Goal: Information Seeking & Learning: Learn about a topic

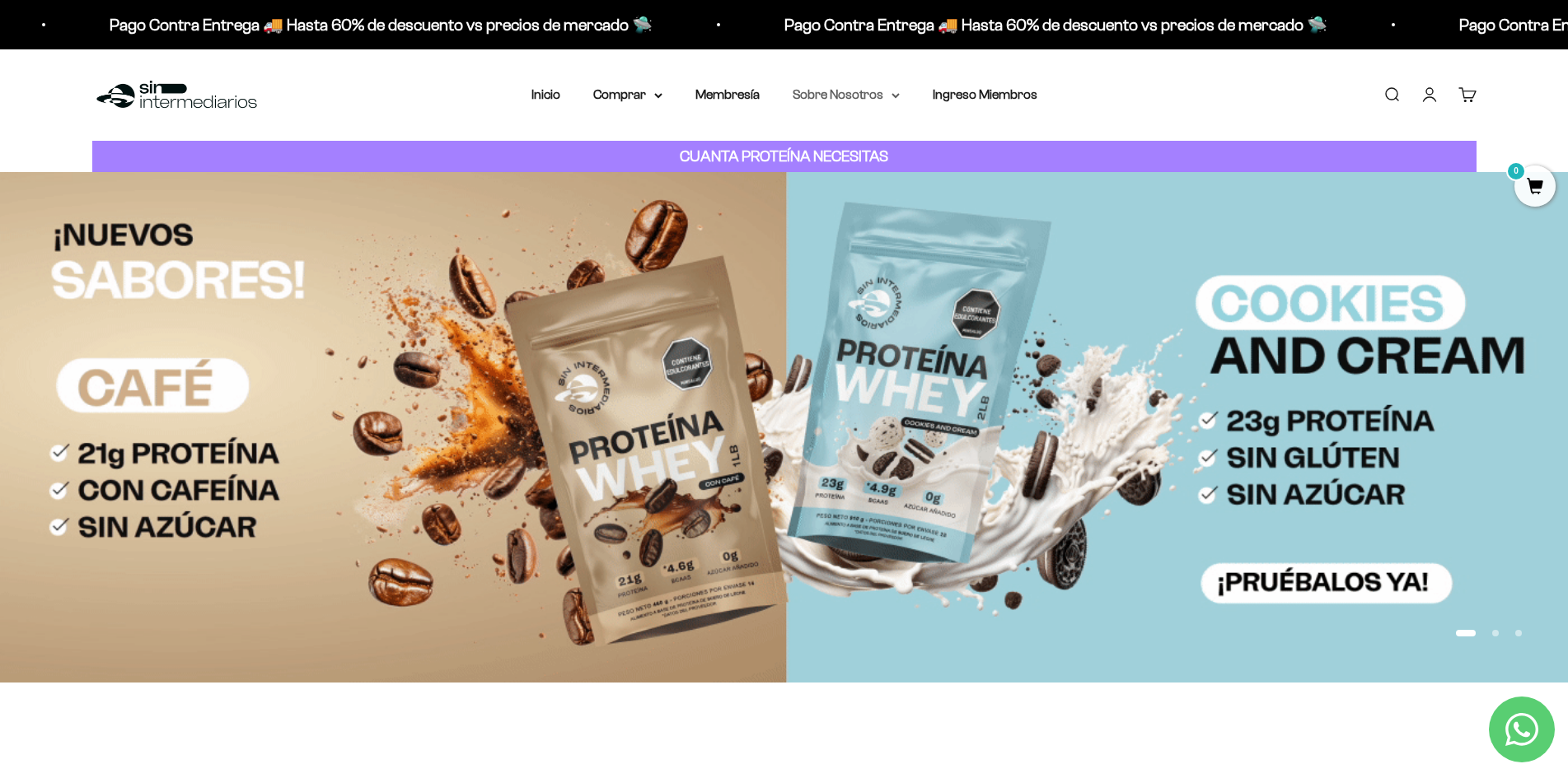
click at [836, 89] on summary "Sobre Nosotros" at bounding box center [846, 95] width 107 height 21
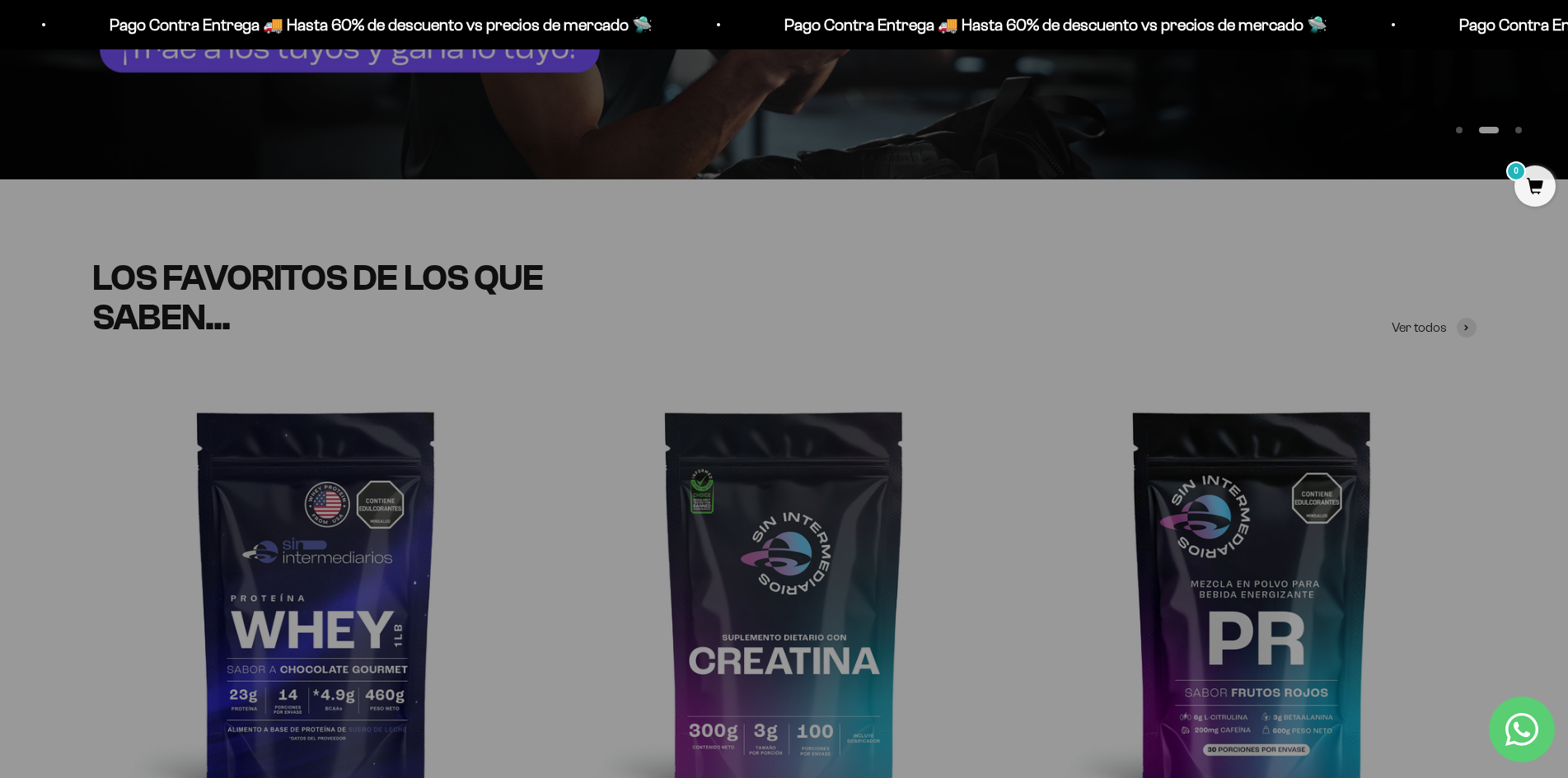
scroll to position [1071, 0]
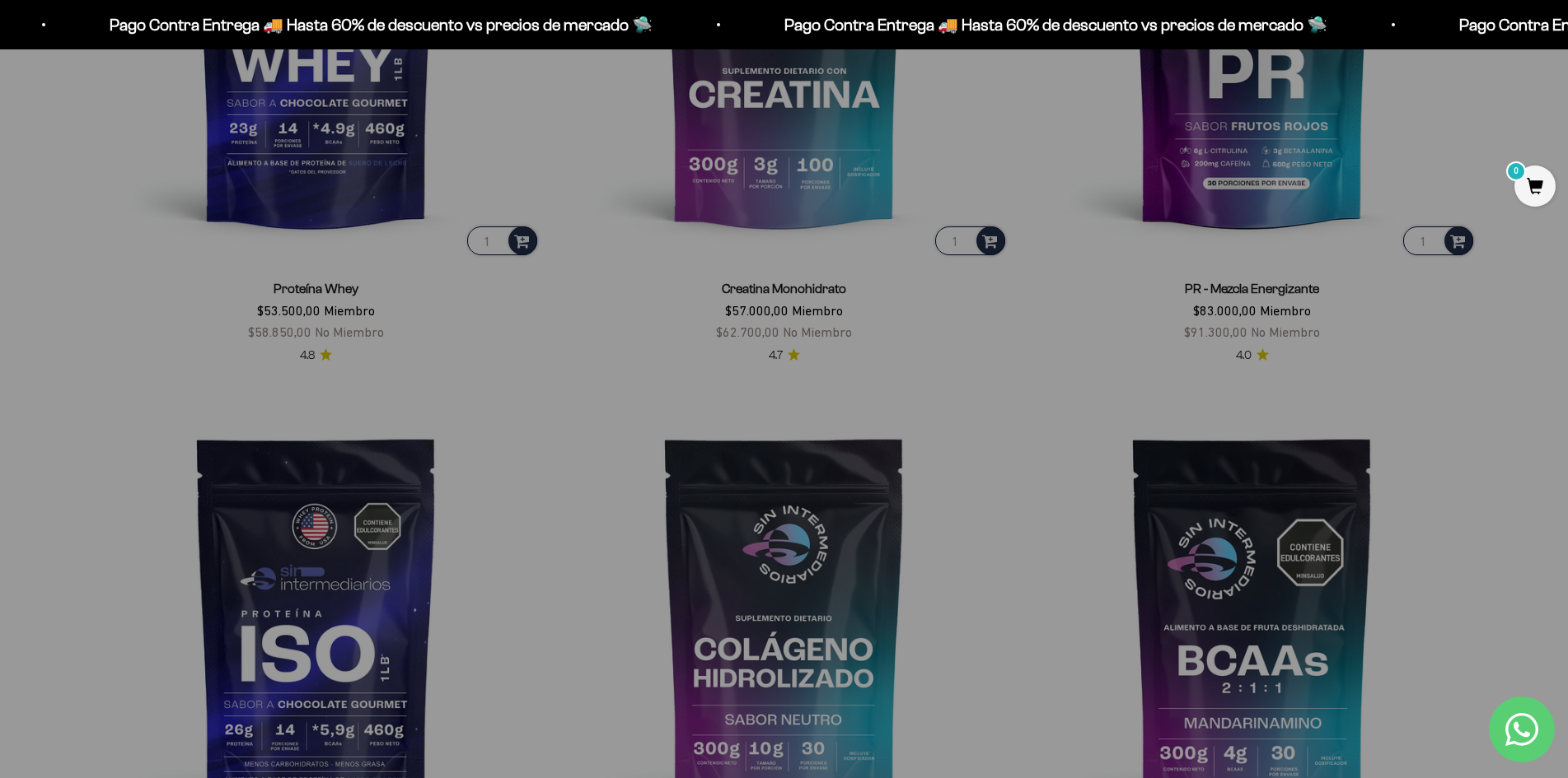
click at [8, 318] on scroll-carousel "1 Proteína Whey $53.500,00 Miembro $58.850,00 No Miembro 4.8 1 Creatina Monohid…" at bounding box center [784, 385] width 1554 height 1147
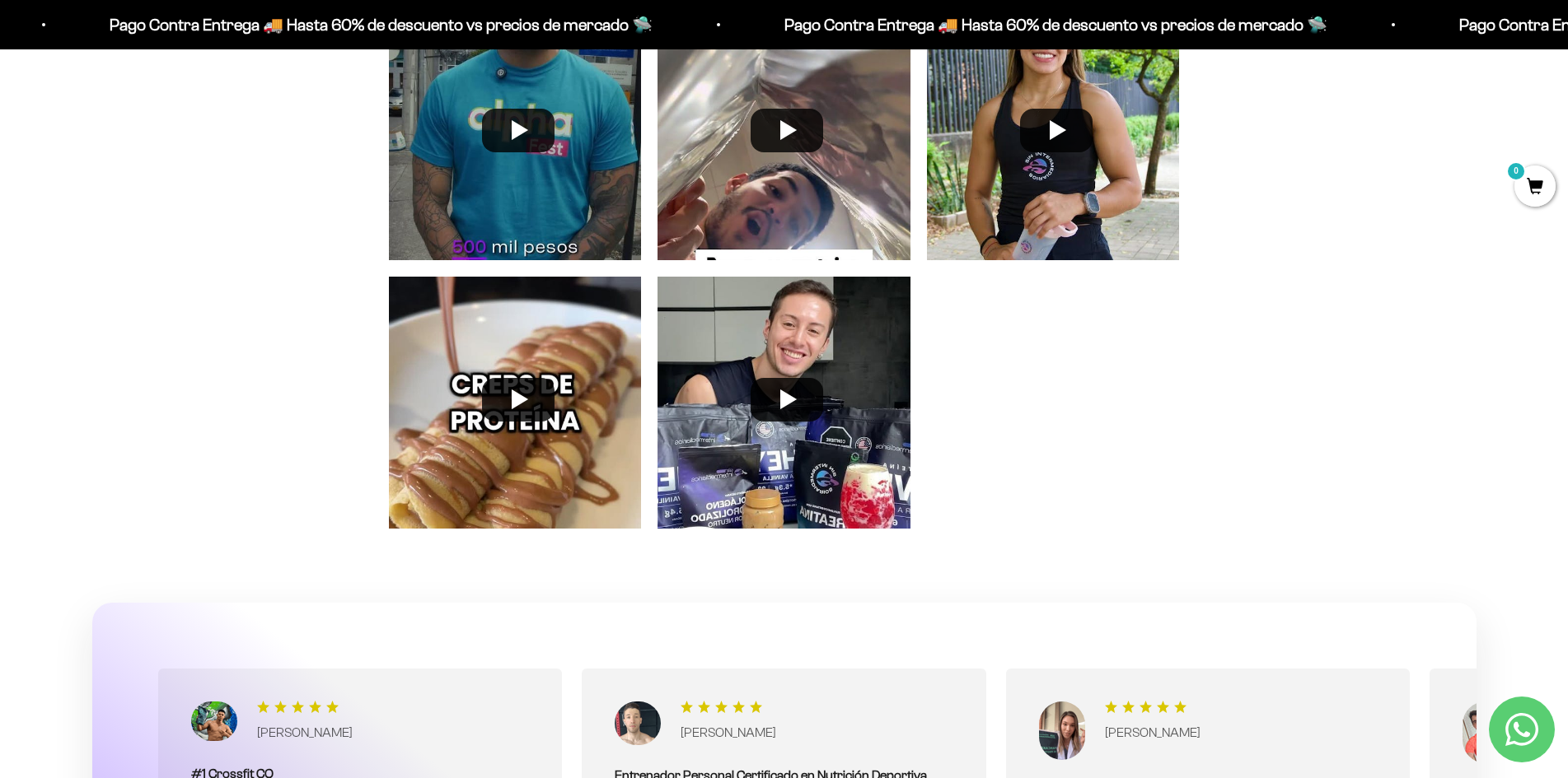
scroll to position [7209, 0]
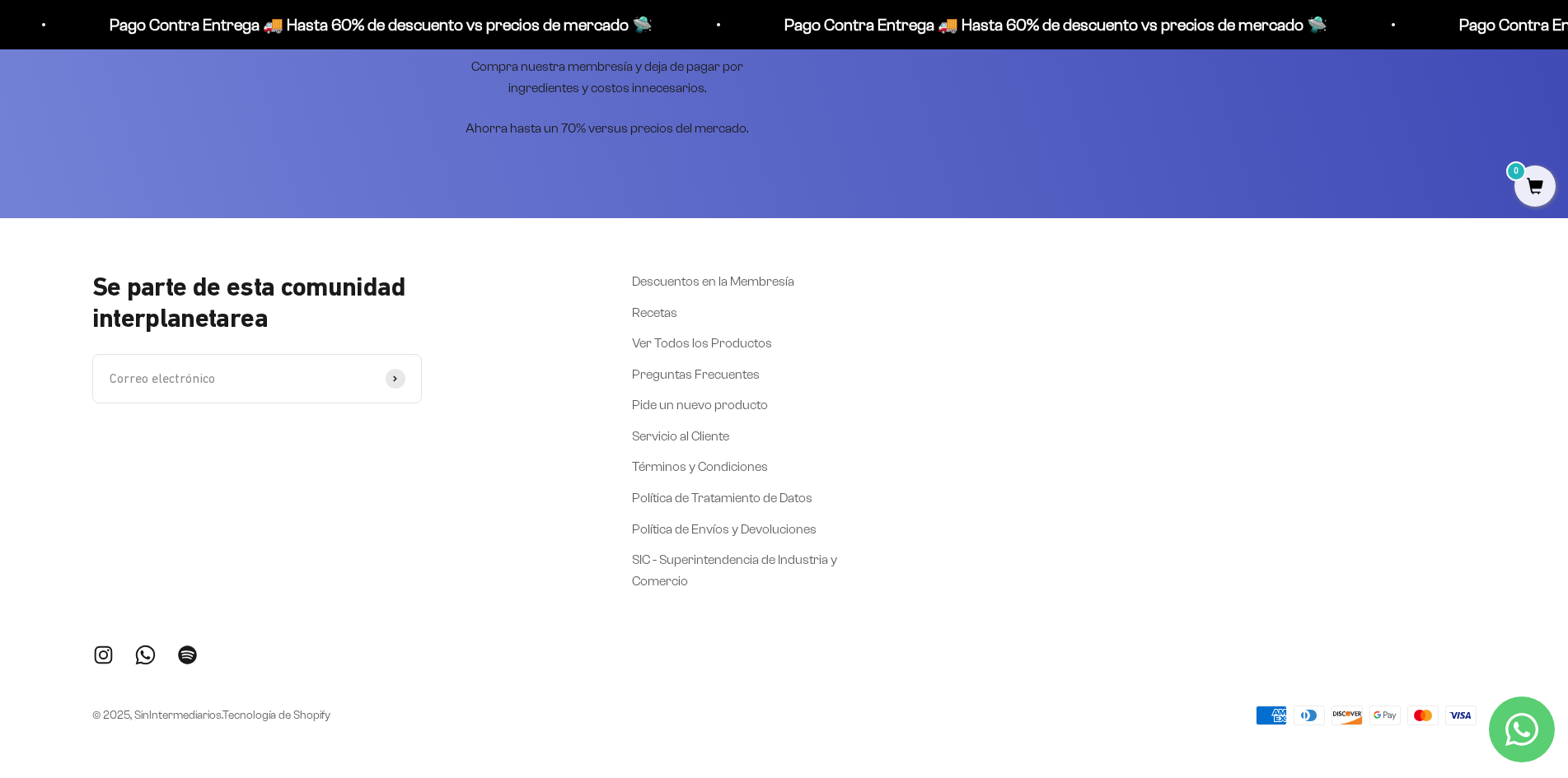
click at [103, 655] on link "Síguenos en Instagram" at bounding box center [103, 654] width 22 height 22
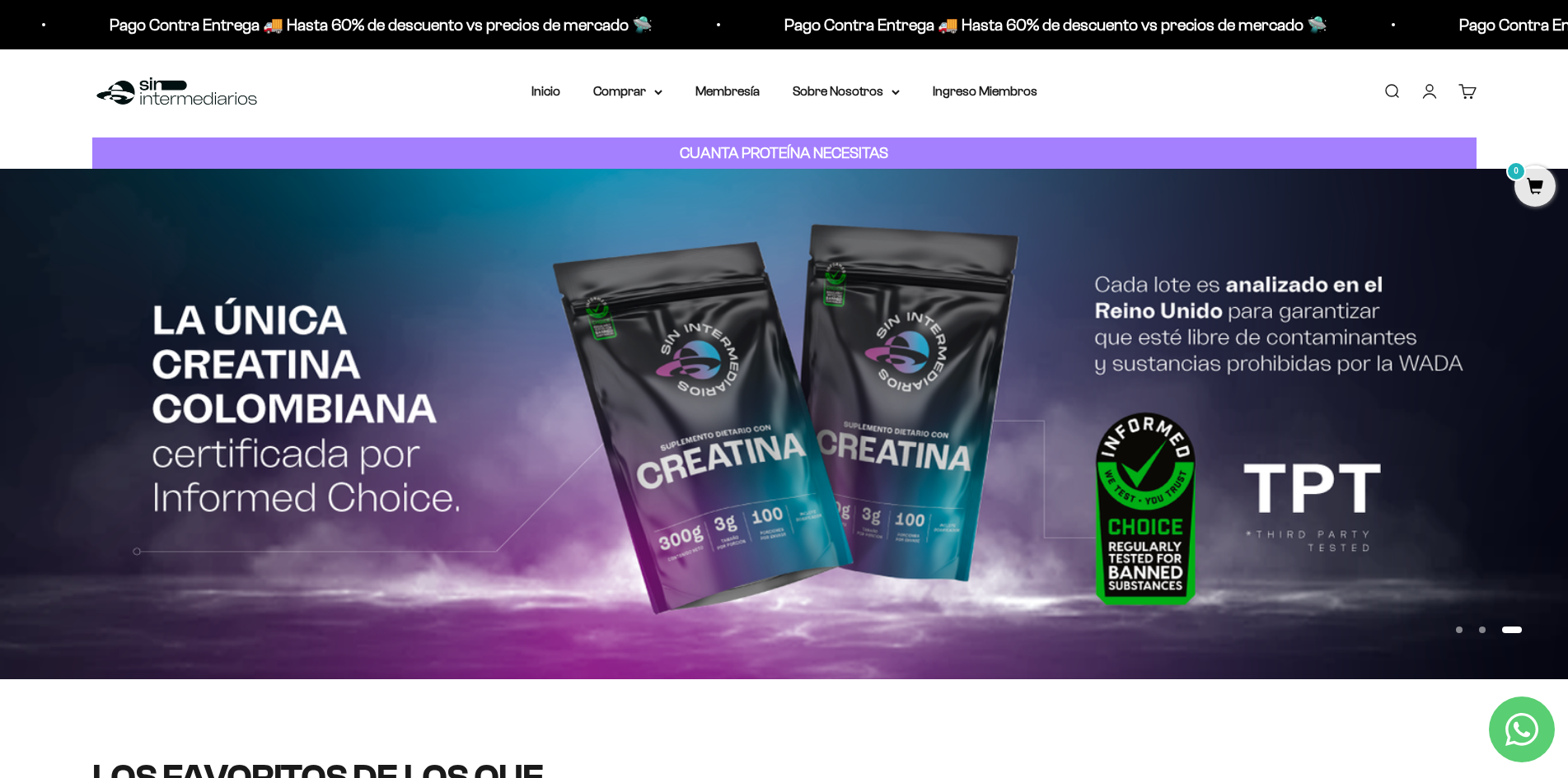
scroll to position [0, 0]
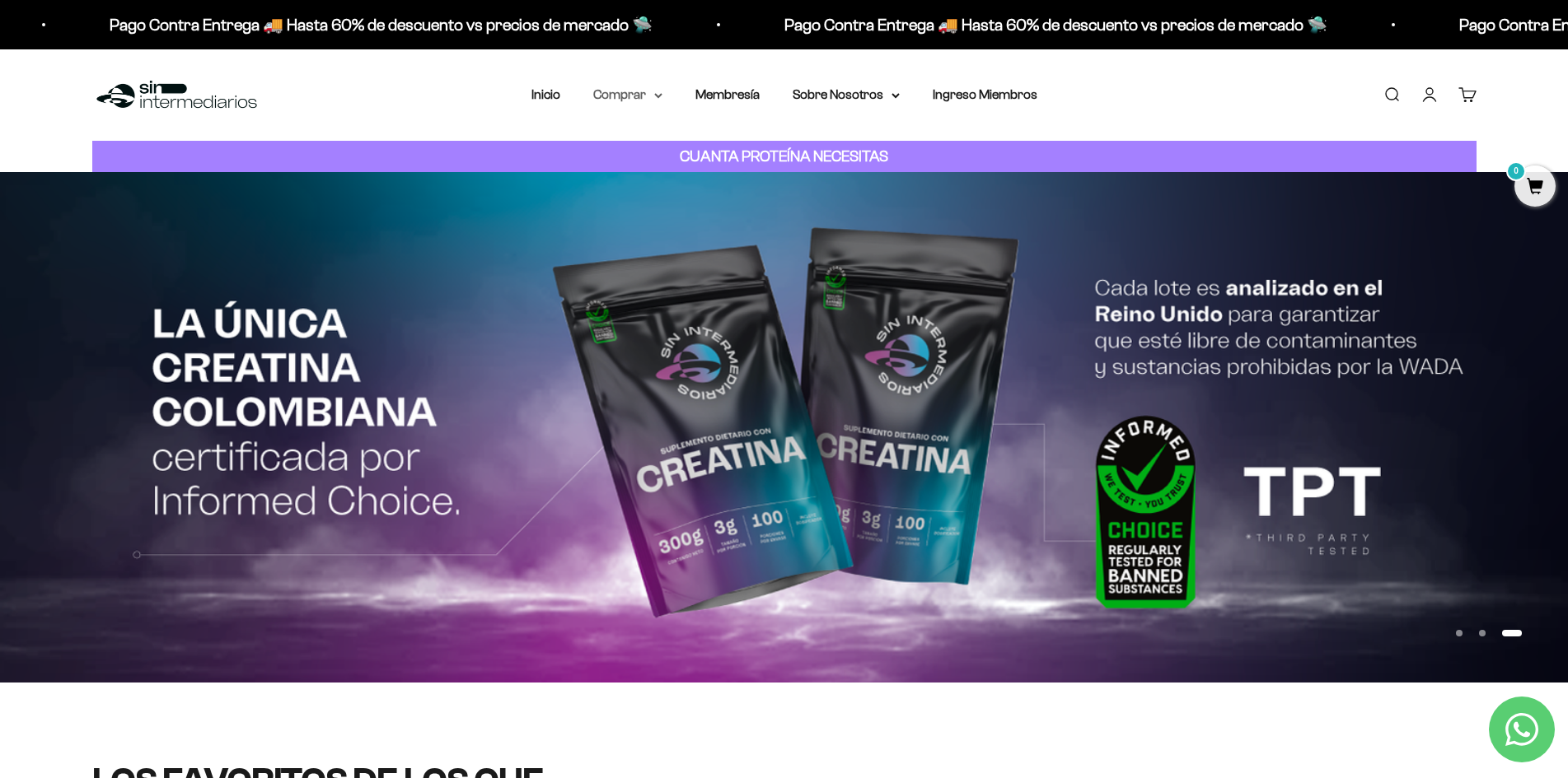
click at [653, 93] on summary "Comprar" at bounding box center [628, 95] width 69 height 21
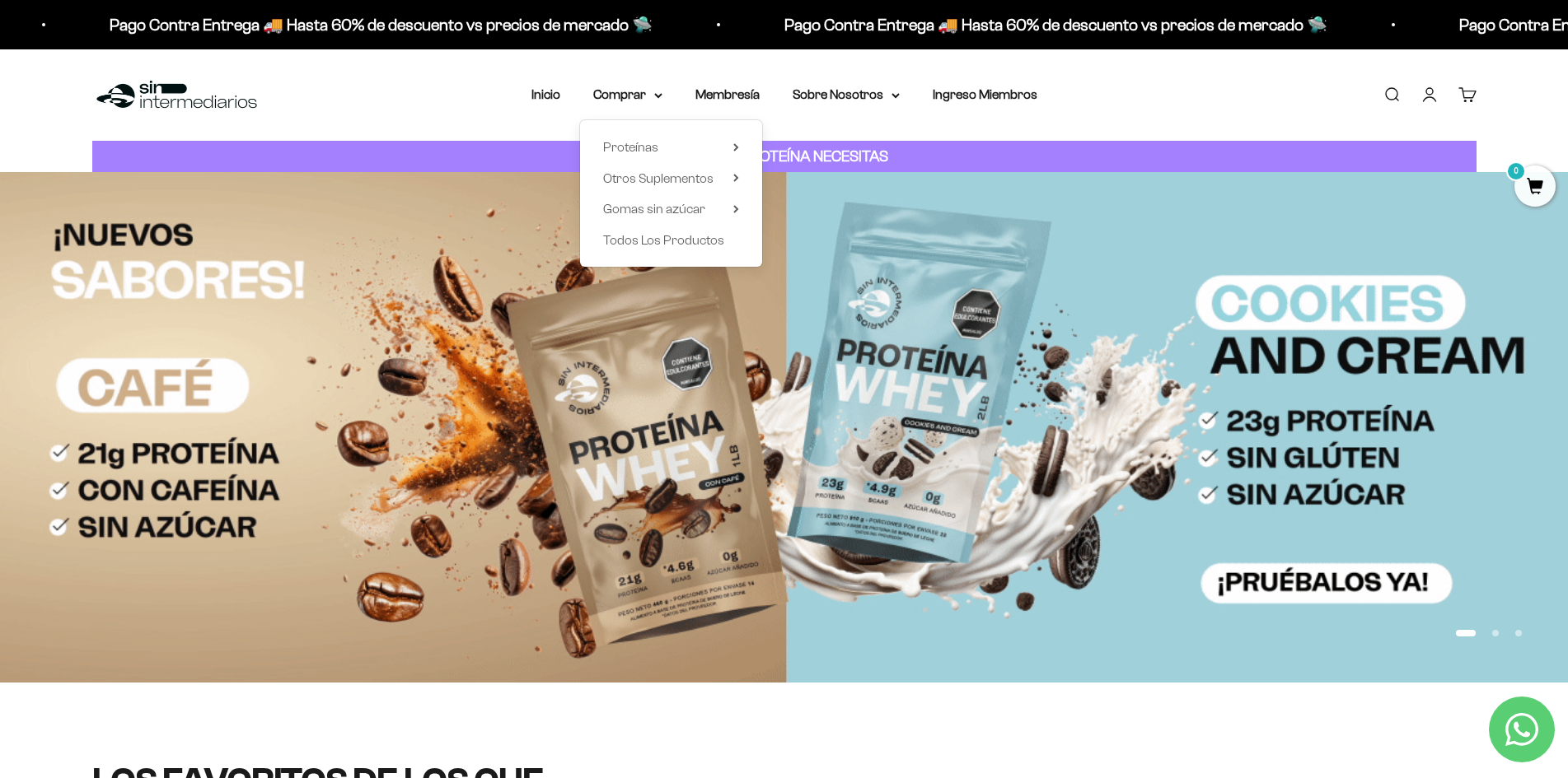
drag, startPoint x: 646, startPoint y: 149, endPoint x: 740, endPoint y: 143, distance: 94.2
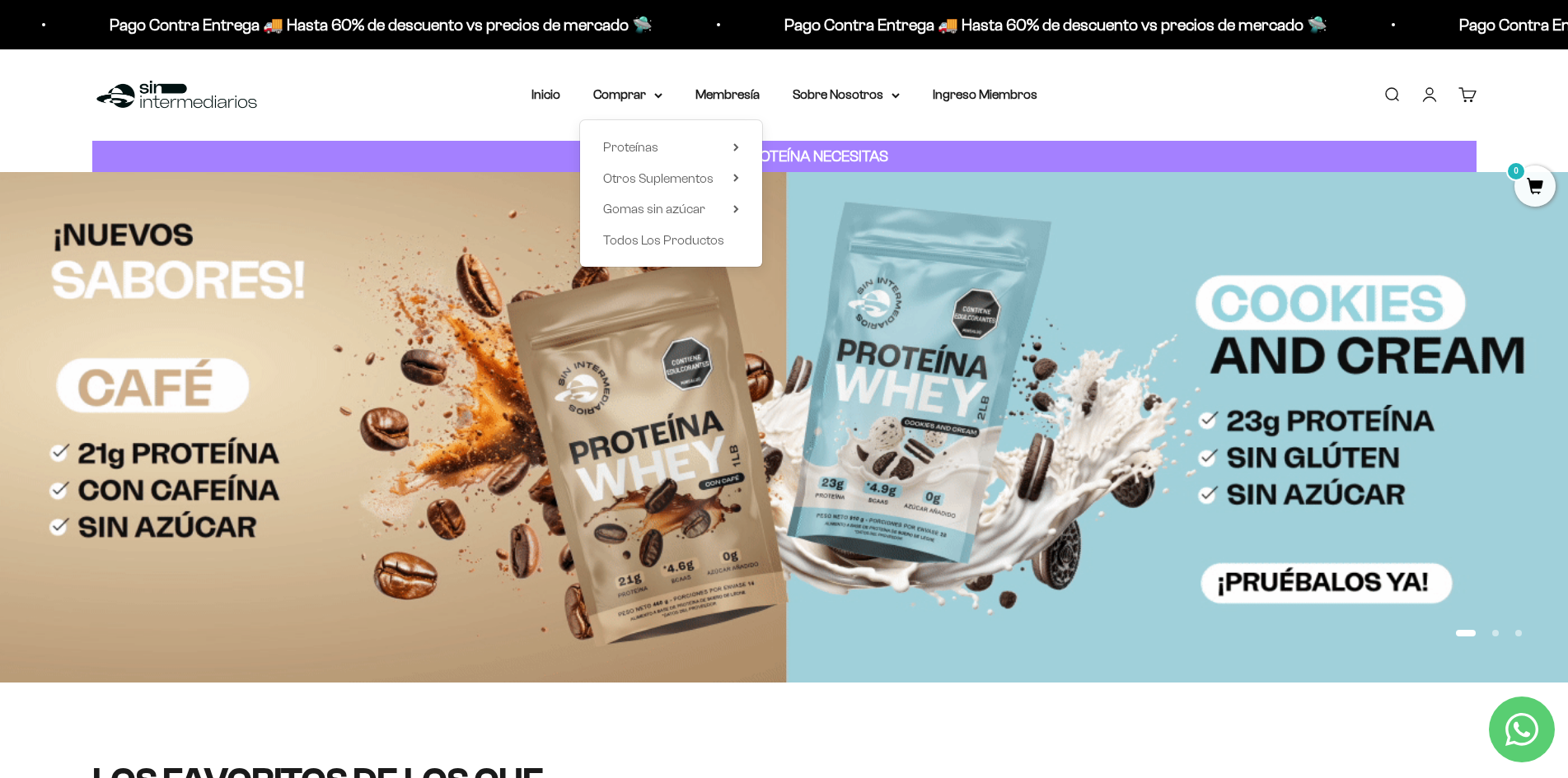
click at [740, 143] on div "Proteínas Ver Todos Whey Iso Vegan Shaker" at bounding box center [671, 193] width 182 height 147
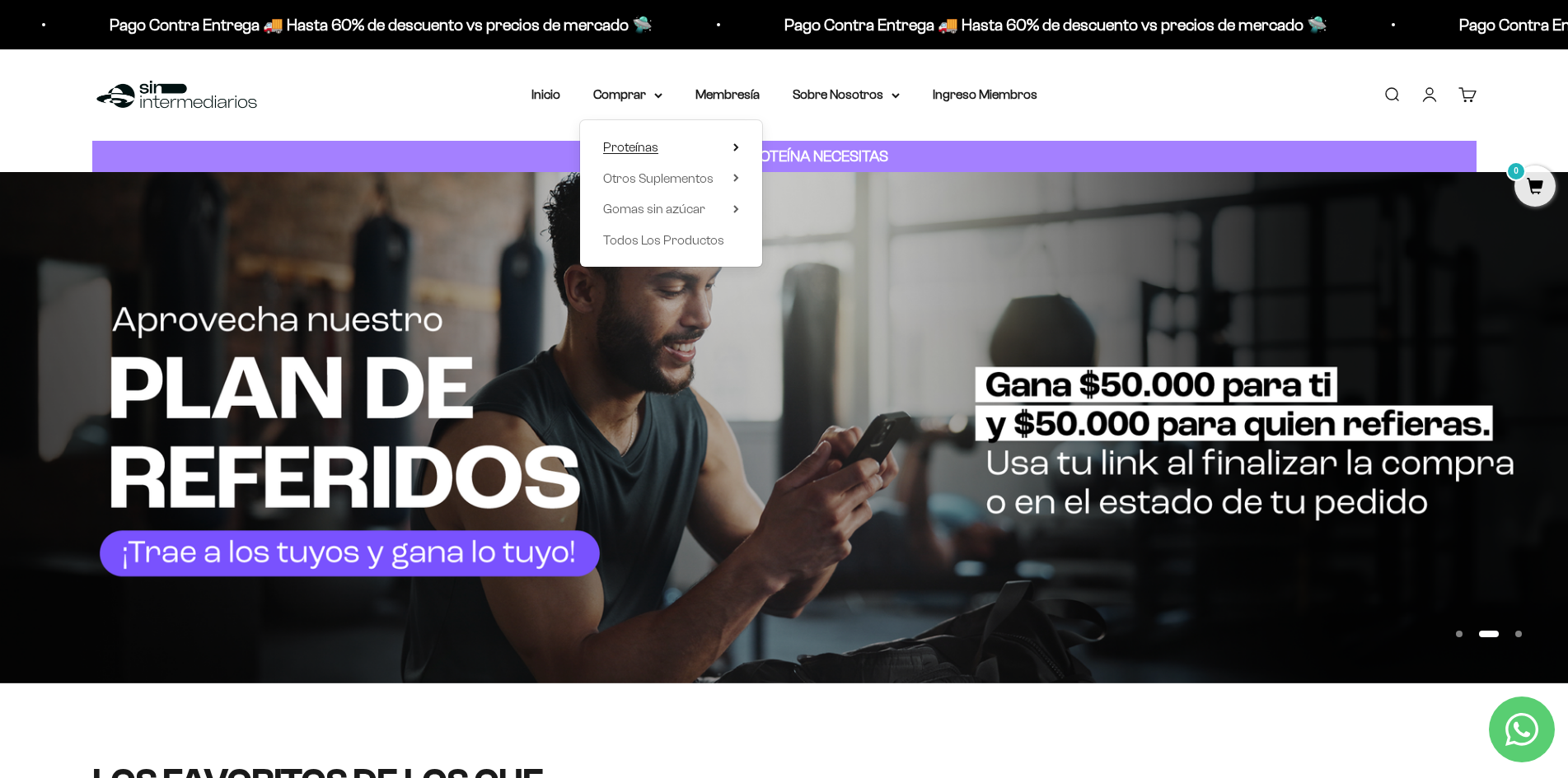
click at [727, 148] on summary "Proteínas" at bounding box center [671, 148] width 136 height 21
click at [652, 142] on span "Proteínas" at bounding box center [630, 147] width 56 height 14
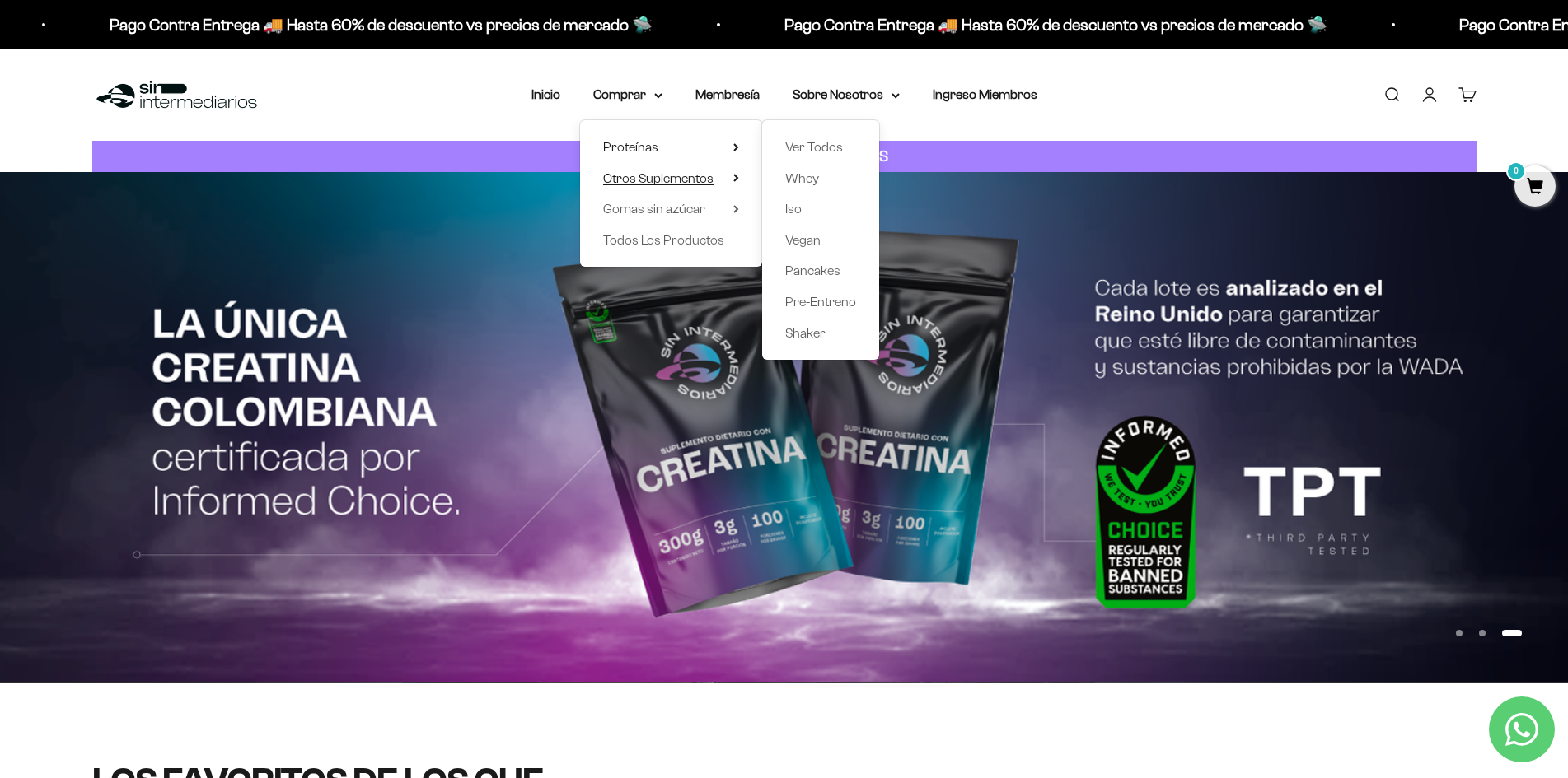
click at [725, 178] on summary "Otros Suplementos" at bounding box center [671, 178] width 136 height 21
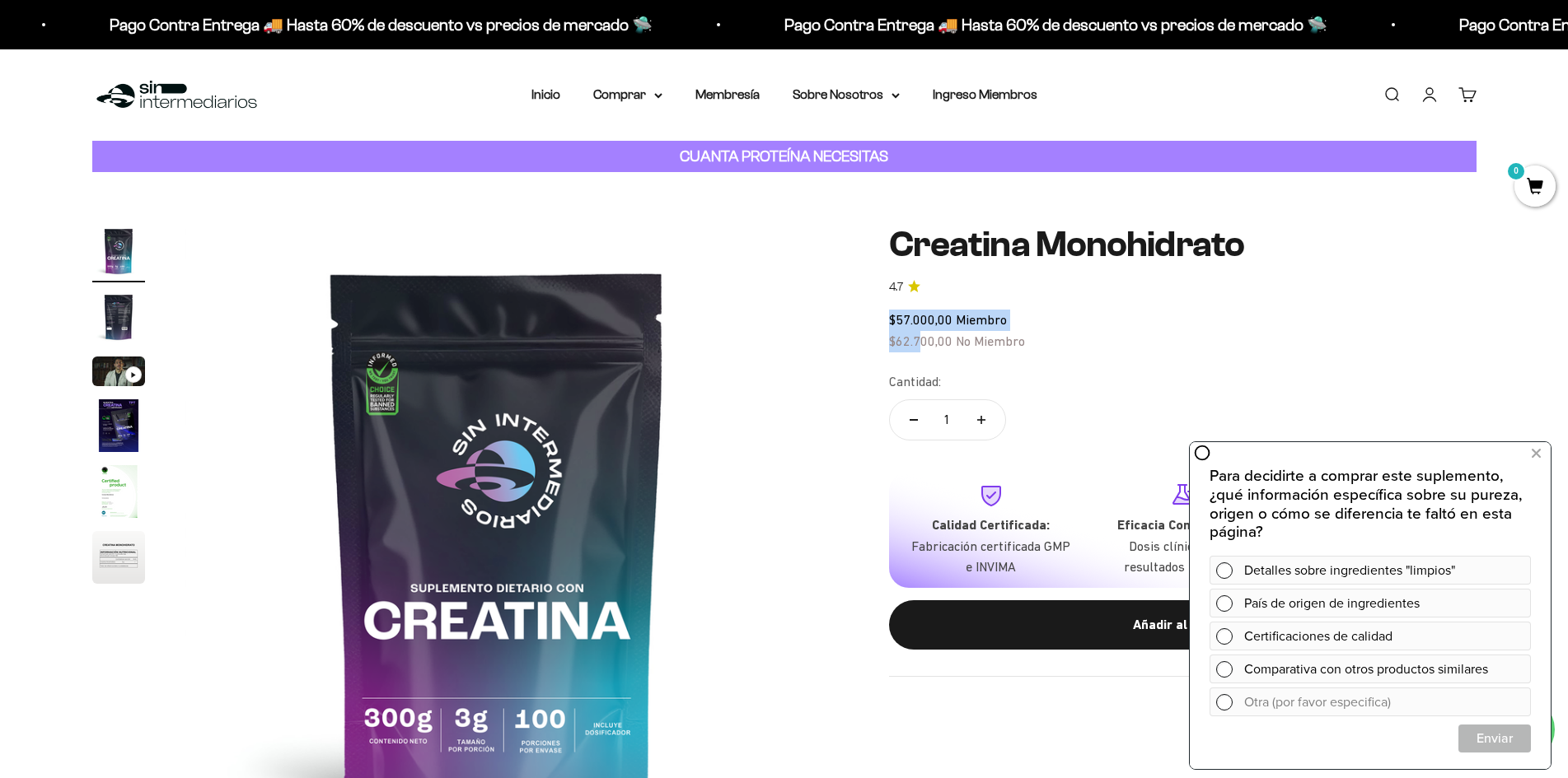
drag, startPoint x: 890, startPoint y: 329, endPoint x: 917, endPoint y: 339, distance: 28.8
click at [917, 339] on div "$57.000,00 Miembro $62.700,00 No Miembro" at bounding box center [1182, 331] width 587 height 42
click at [912, 341] on span "$62.700,00" at bounding box center [920, 341] width 63 height 14
drag, startPoint x: 886, startPoint y: 339, endPoint x: 999, endPoint y: 335, distance: 113.1
click at [999, 335] on div "Zoom Ir al artículo 1 Ir al artículo 2 Ir al artículo 3 Ir al artículo 4 Ir al …" at bounding box center [784, 537] width 1384 height 625
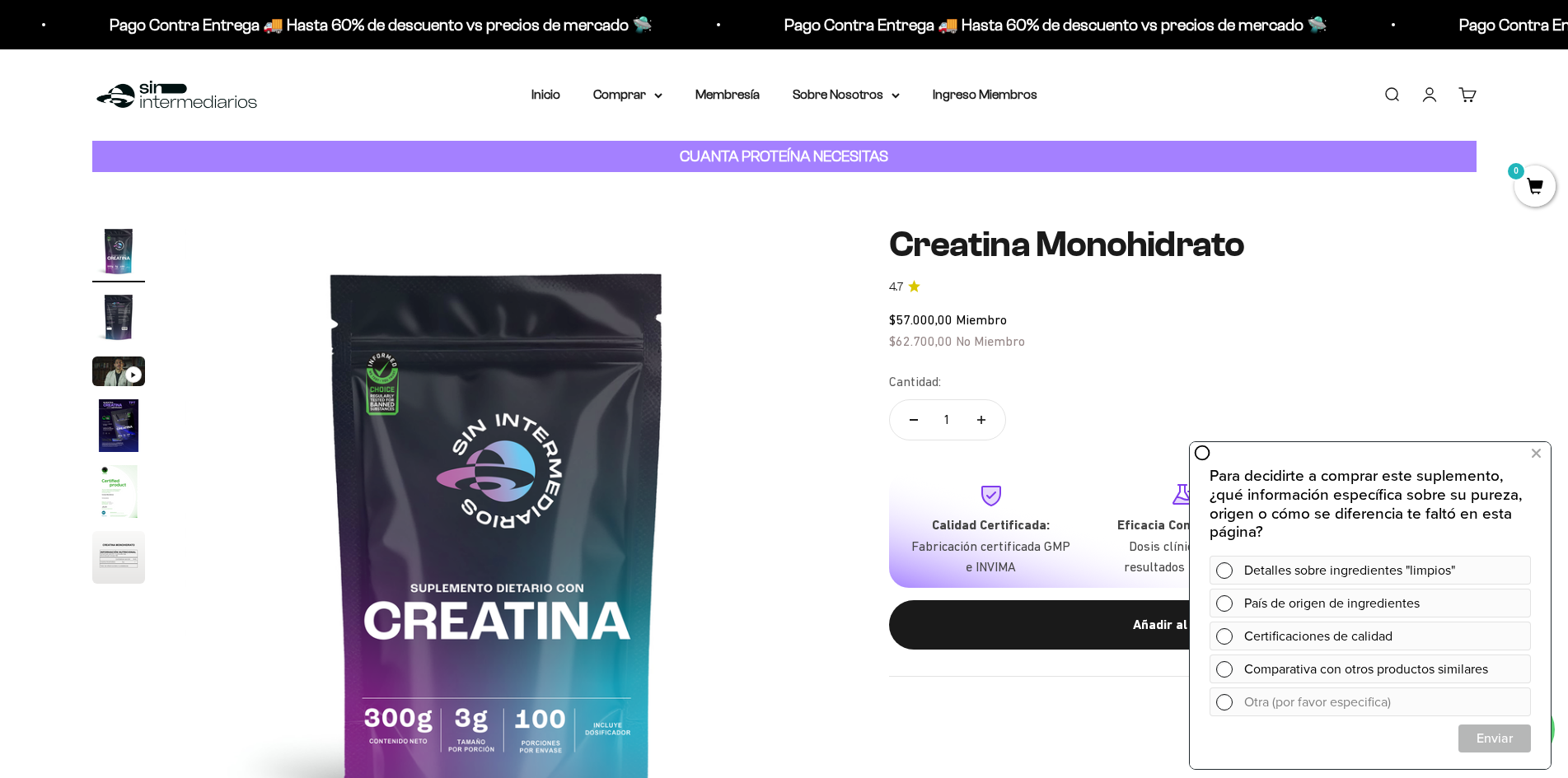
click at [1000, 335] on span "No Miembro" at bounding box center [990, 341] width 69 height 14
drag, startPoint x: 876, startPoint y: 339, endPoint x: 945, endPoint y: 341, distance: 69.0
click at [945, 341] on div "Zoom Ir al artículo 1 Ir al artículo 2 Ir al artículo 3 Ir al artículo 4 Ir al …" at bounding box center [784, 537] width 1384 height 625
click at [963, 341] on span "No Miembro" at bounding box center [990, 341] width 69 height 14
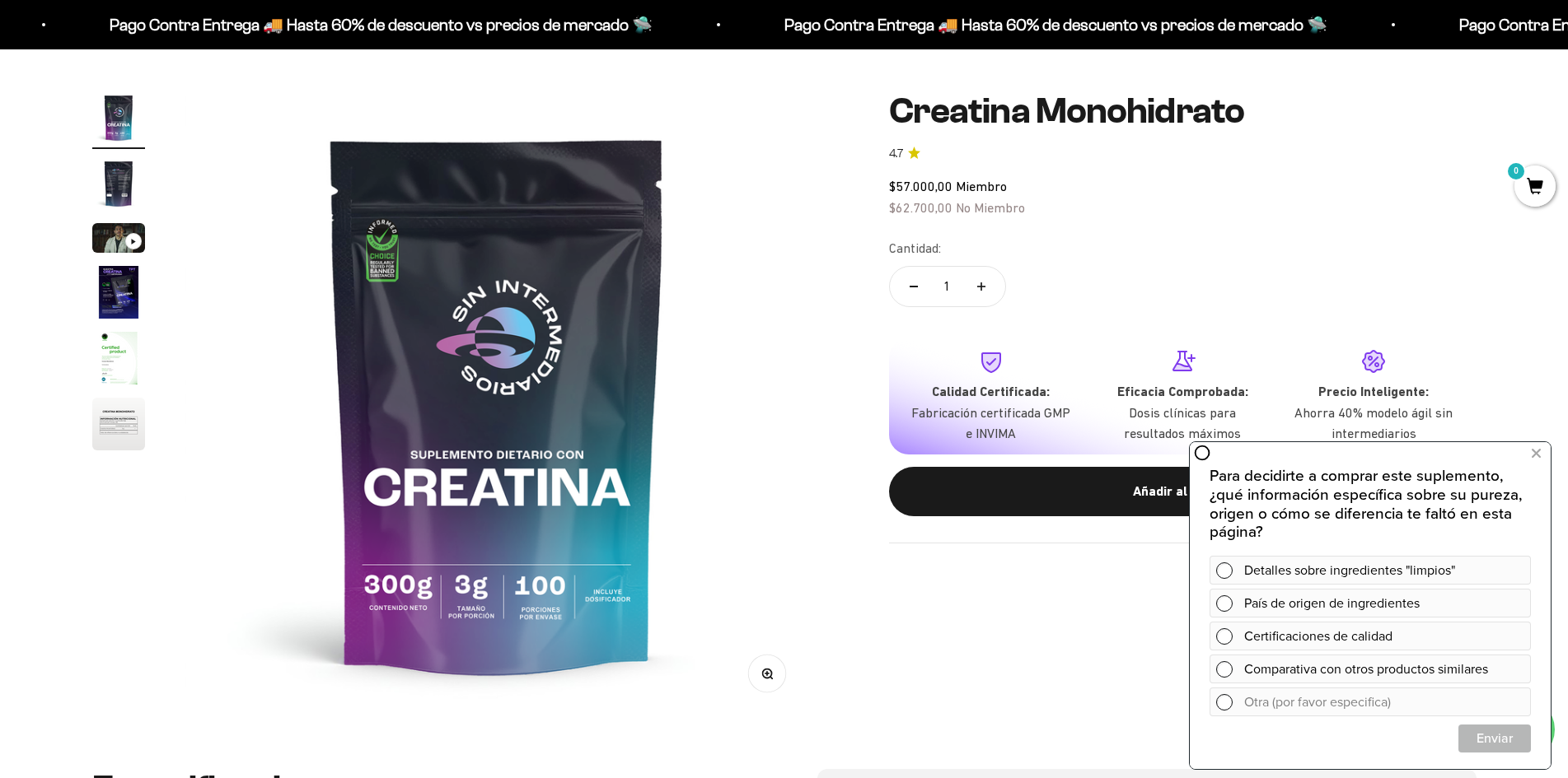
scroll to position [165, 0]
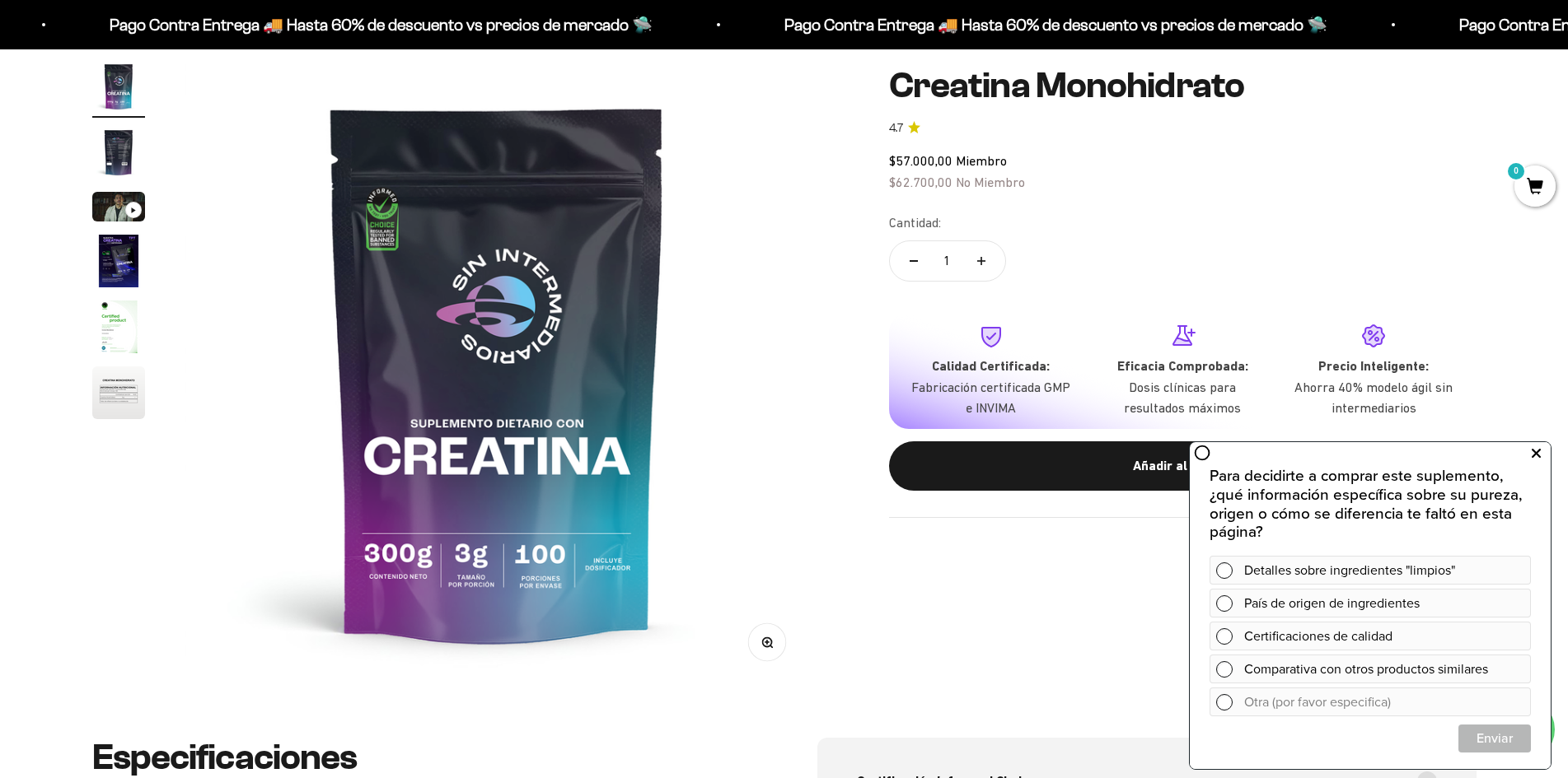
click at [1539, 453] on icon at bounding box center [1535, 454] width 9 height 21
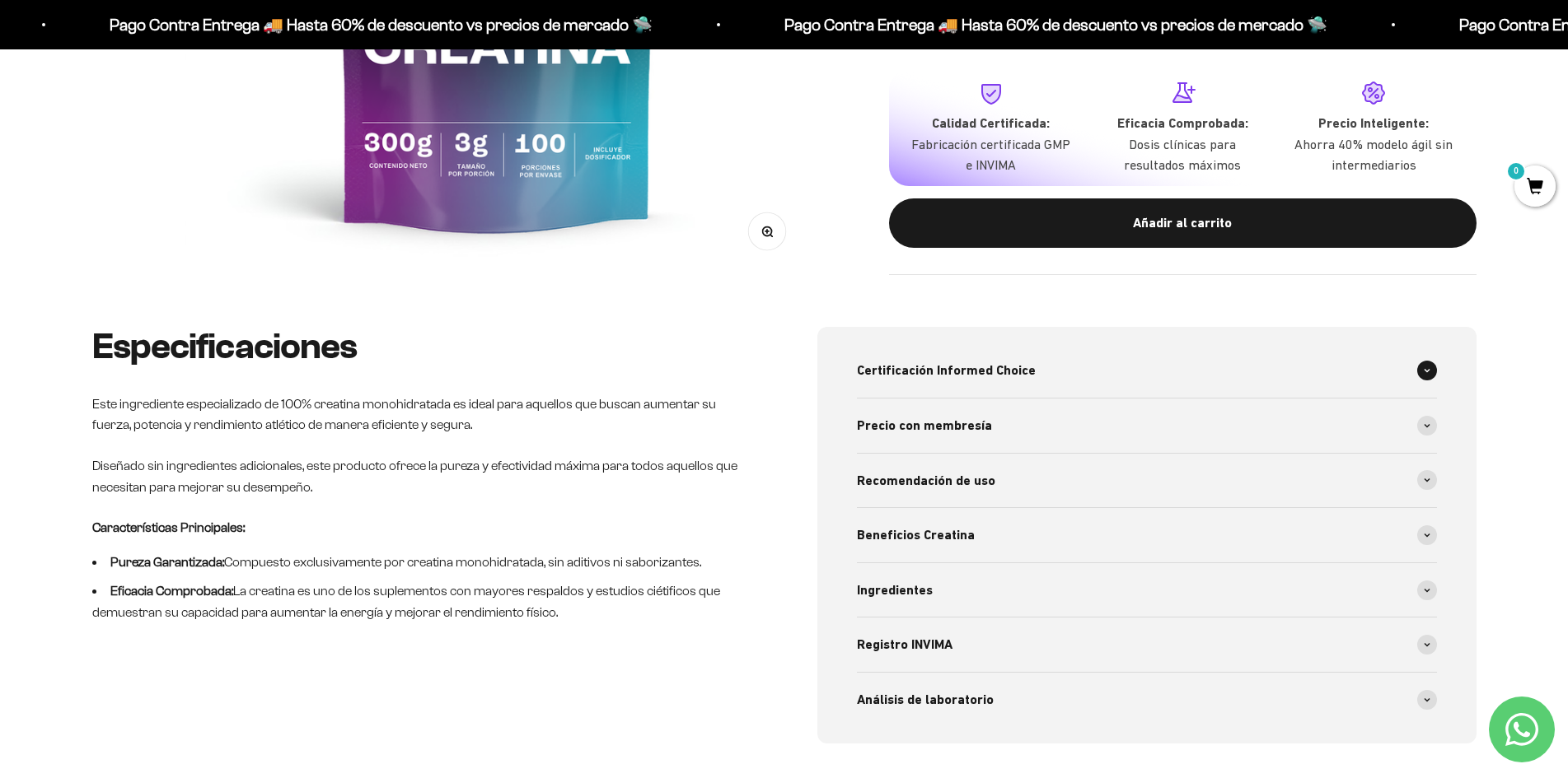
scroll to position [577, 0]
click at [1431, 368] on span at bounding box center [1427, 369] width 20 height 20
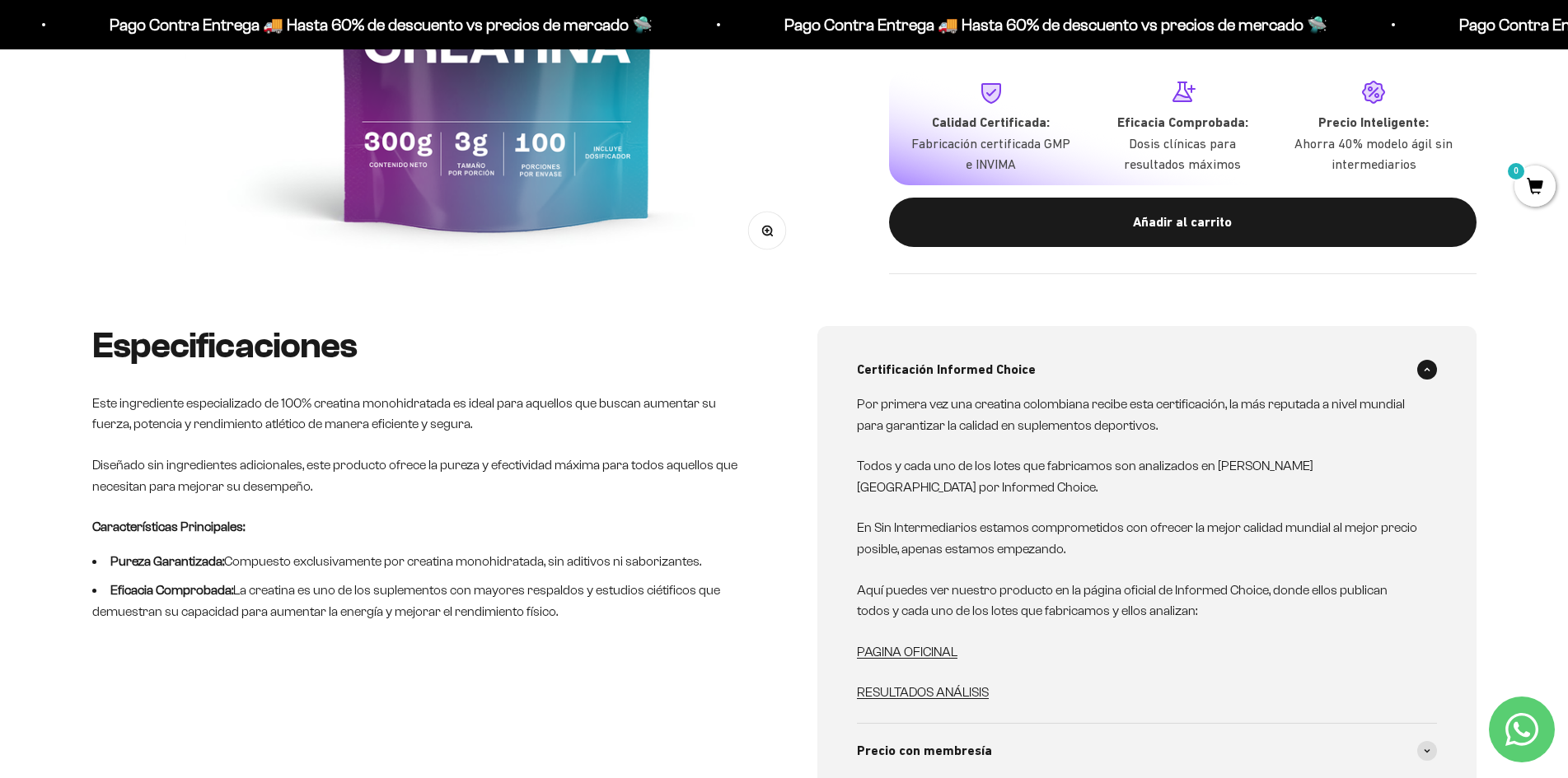
click at [1431, 368] on span at bounding box center [1427, 369] width 20 height 20
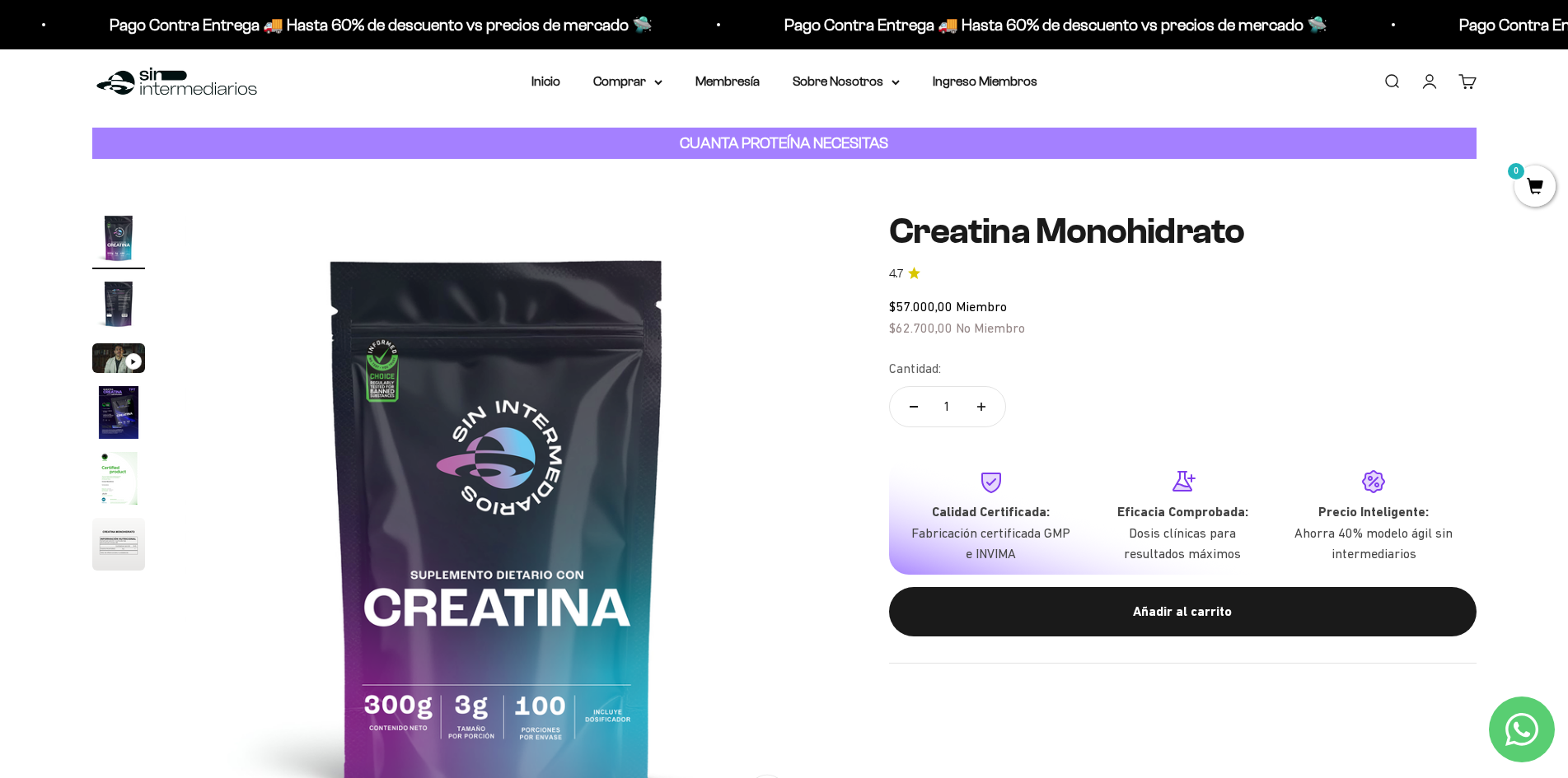
scroll to position [0, 0]
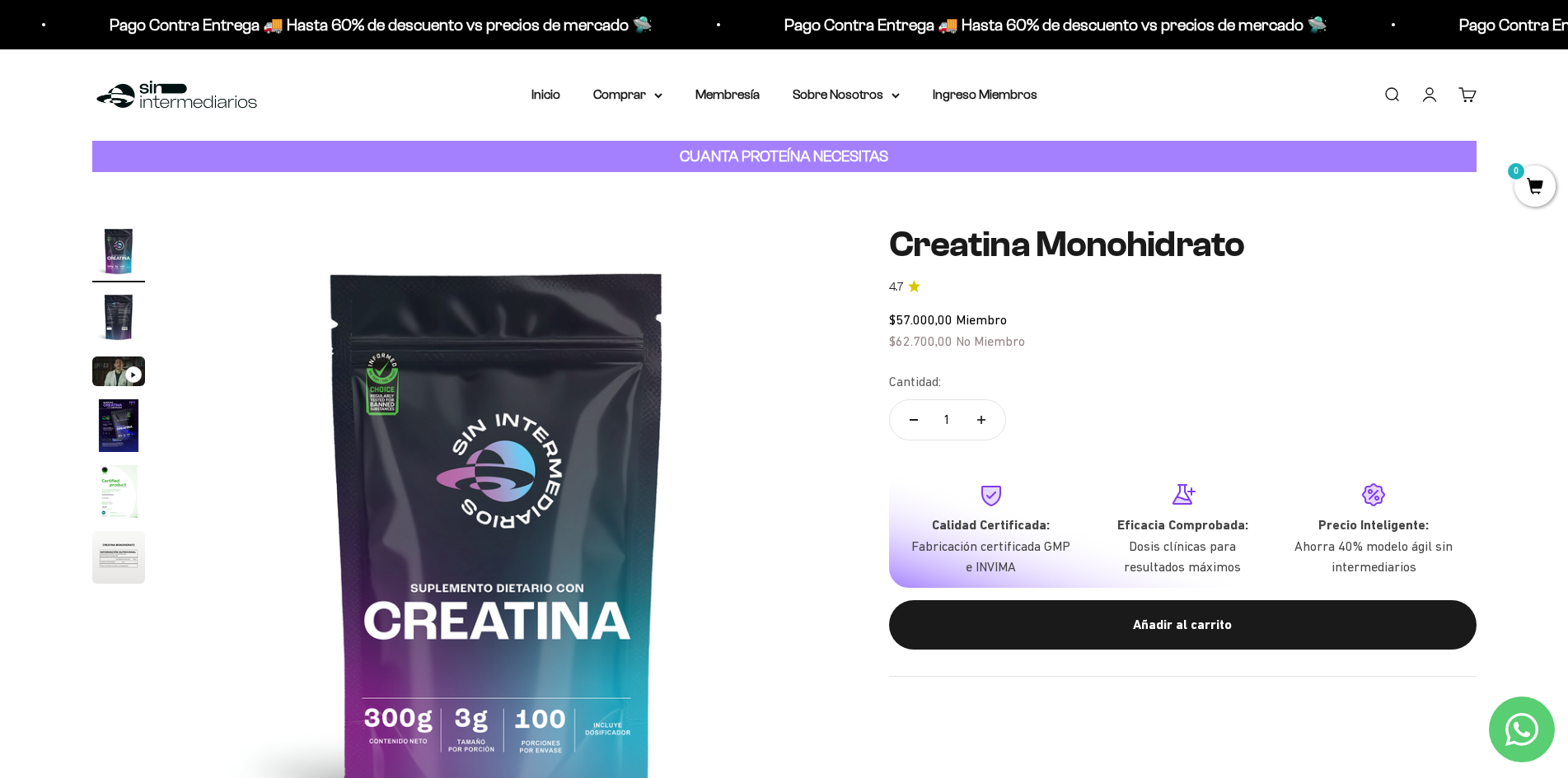
click at [391, 328] on img at bounding box center [497, 537] width 626 height 625
click at [421, 388] on img at bounding box center [497, 537] width 626 height 625
click at [125, 311] on img "Ir al artículo 2" at bounding box center [118, 317] width 53 height 53
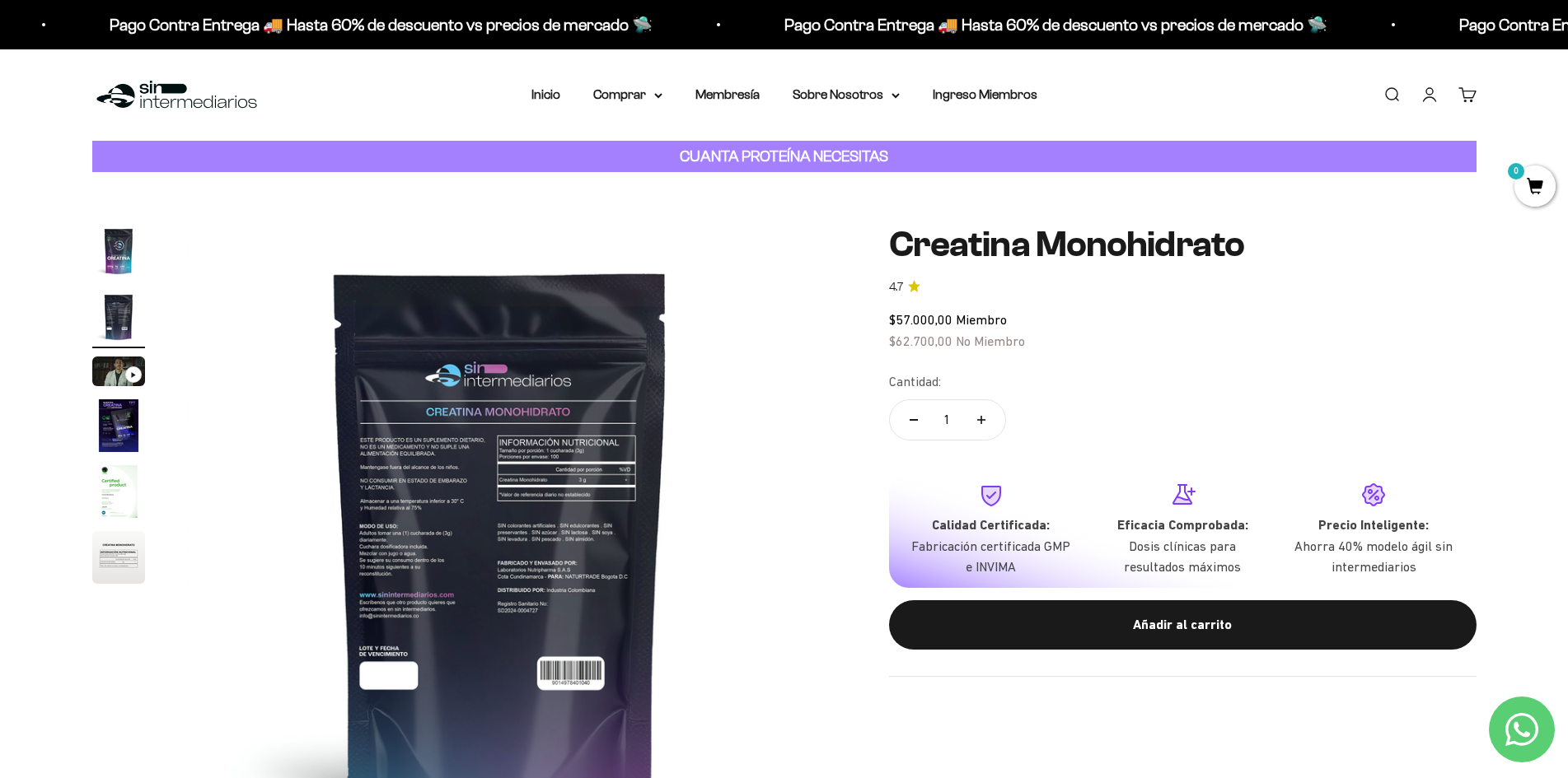
scroll to position [0, 645]
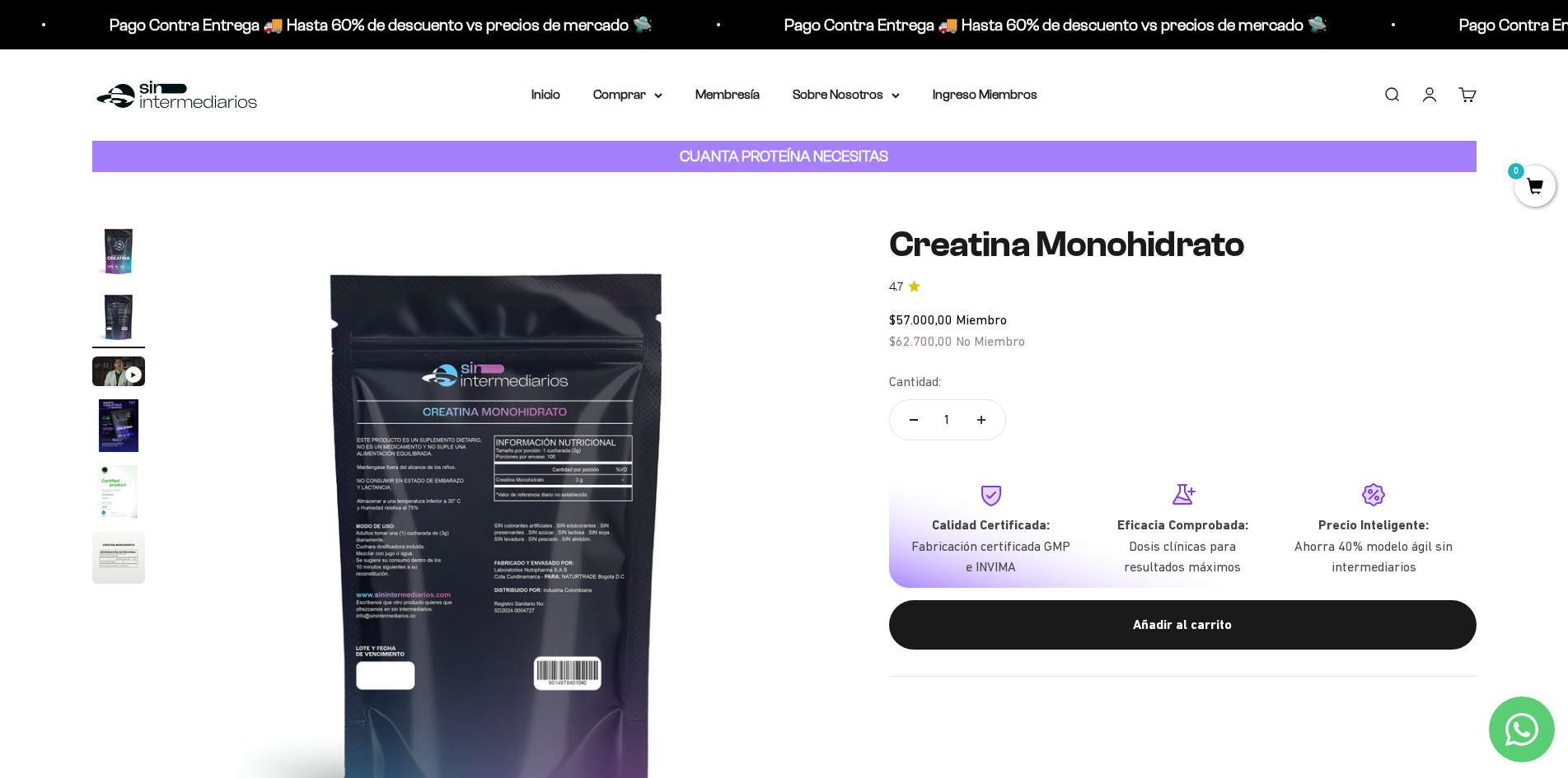
click at [367, 493] on img at bounding box center [497, 537] width 626 height 625
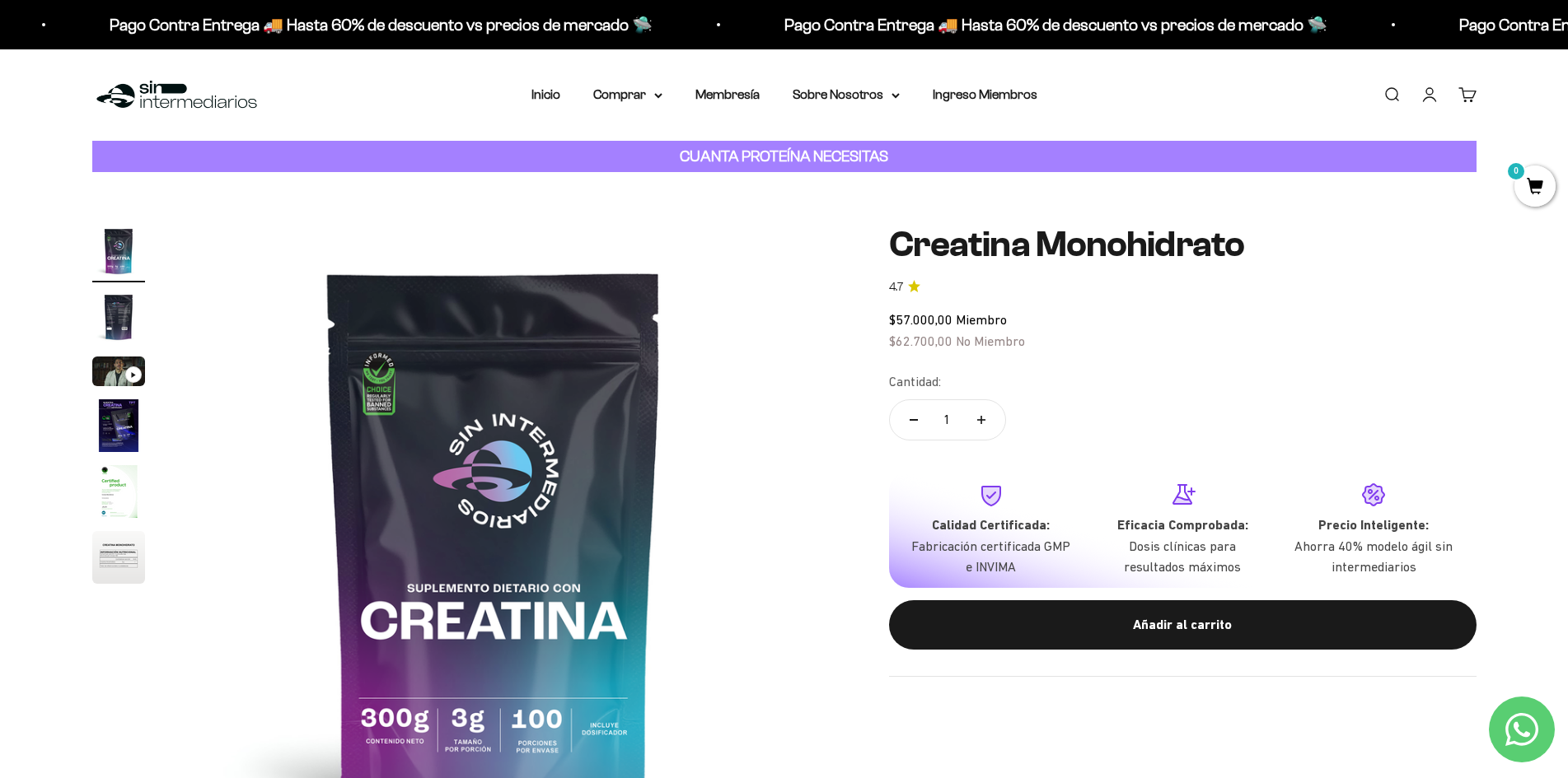
scroll to position [0, 0]
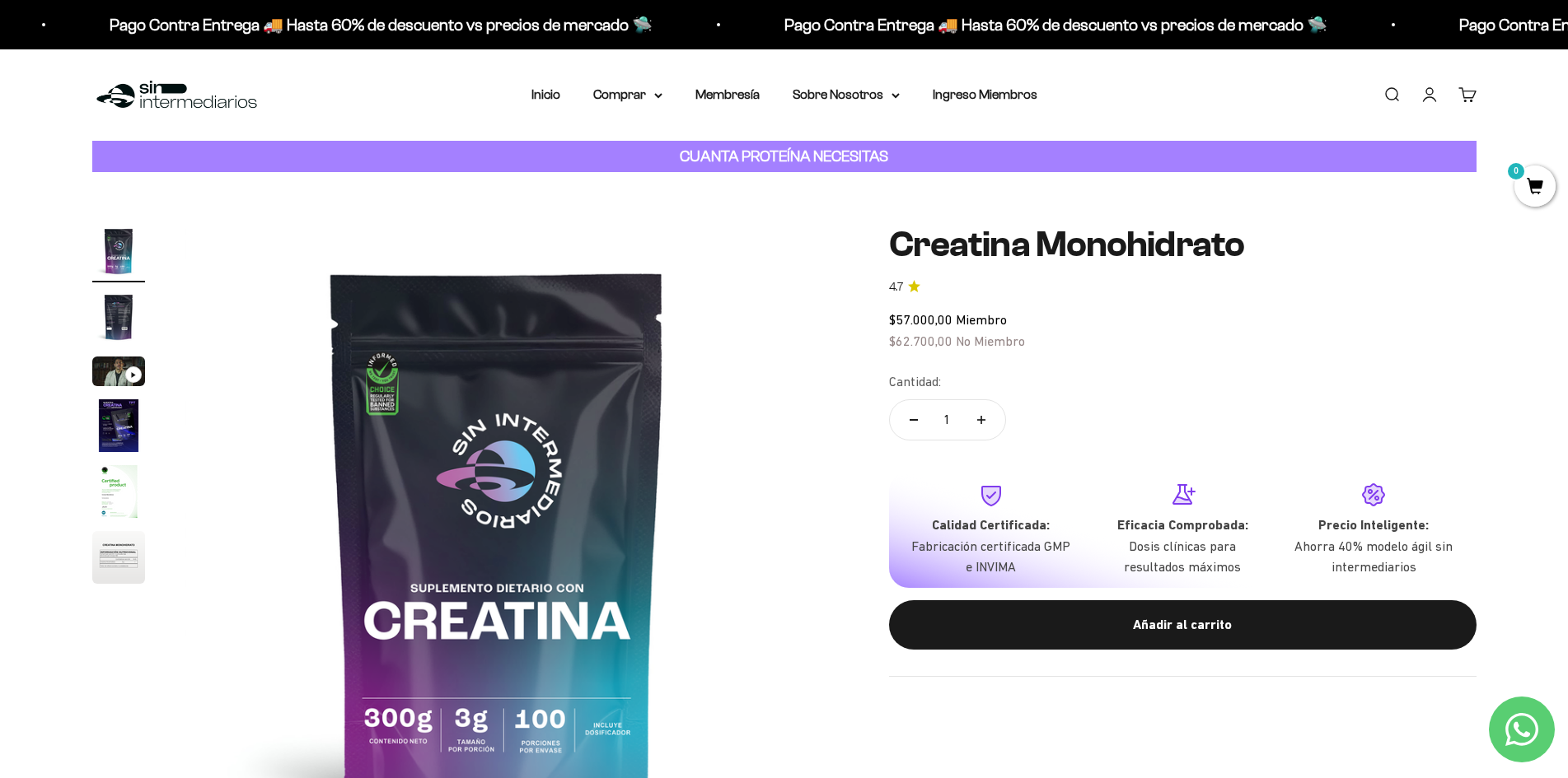
click at [725, 444] on img at bounding box center [497, 537] width 626 height 625
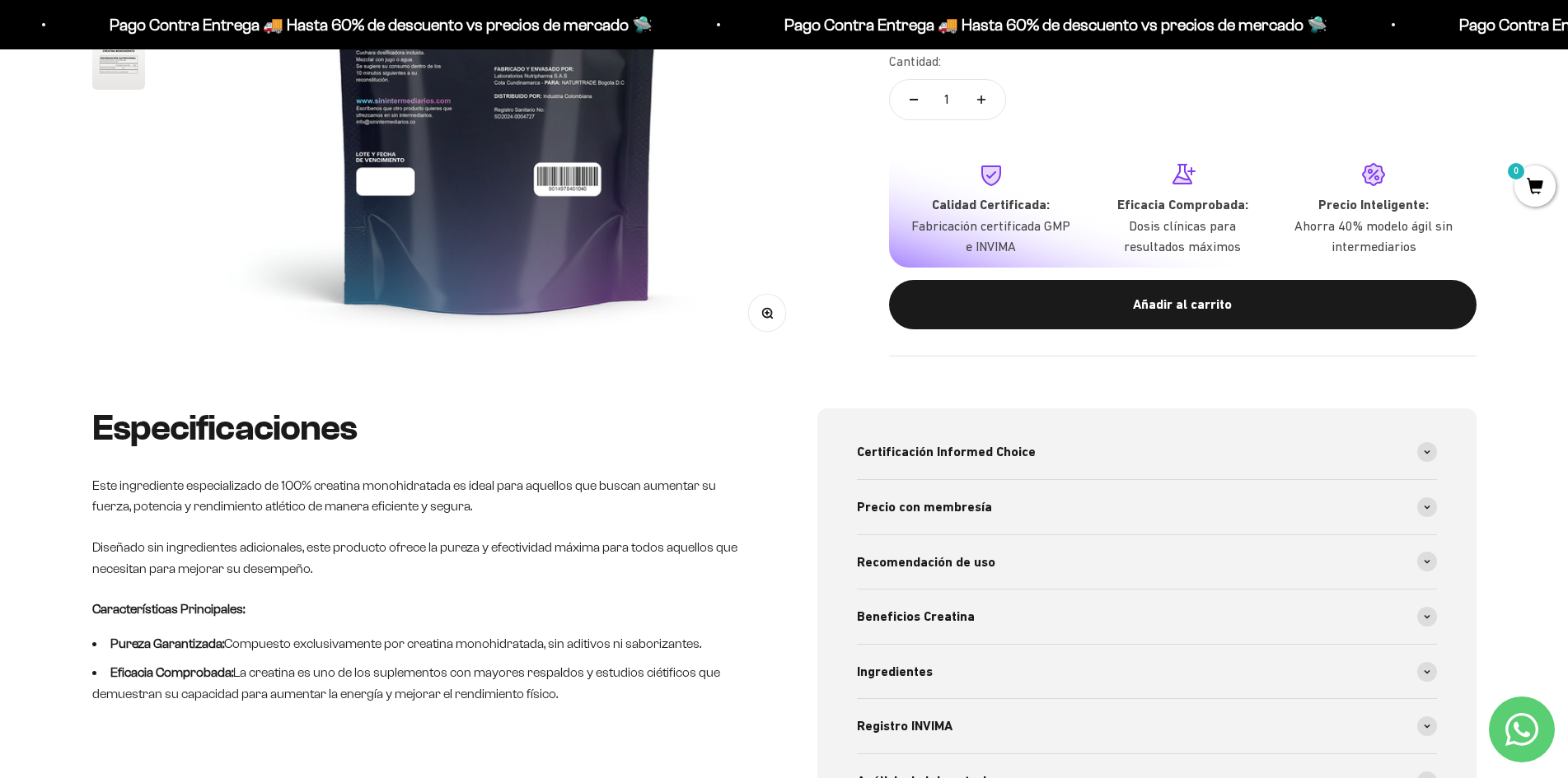
scroll to position [329, 0]
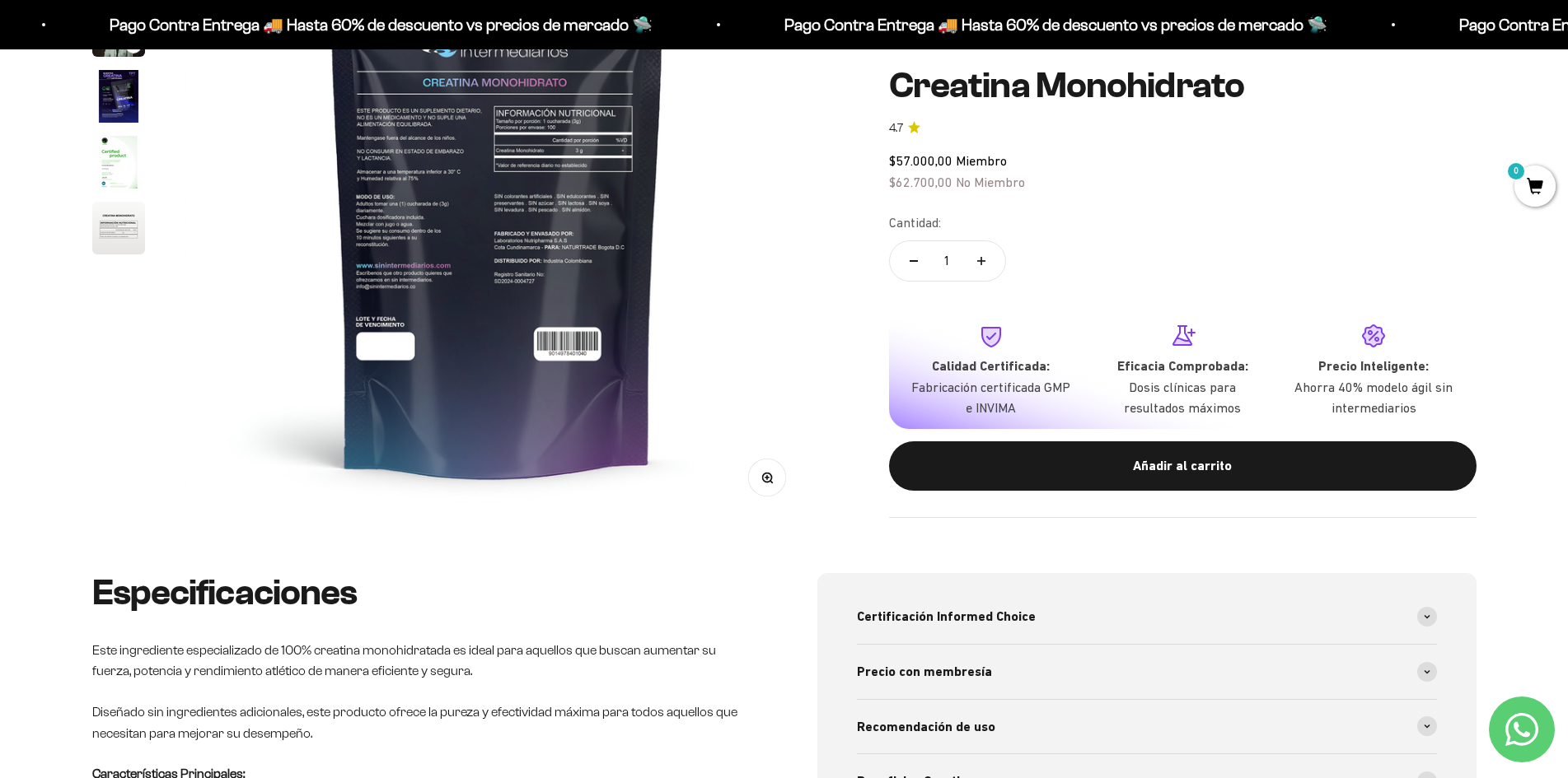
click at [768, 479] on icon "button" at bounding box center [767, 479] width 12 height 12
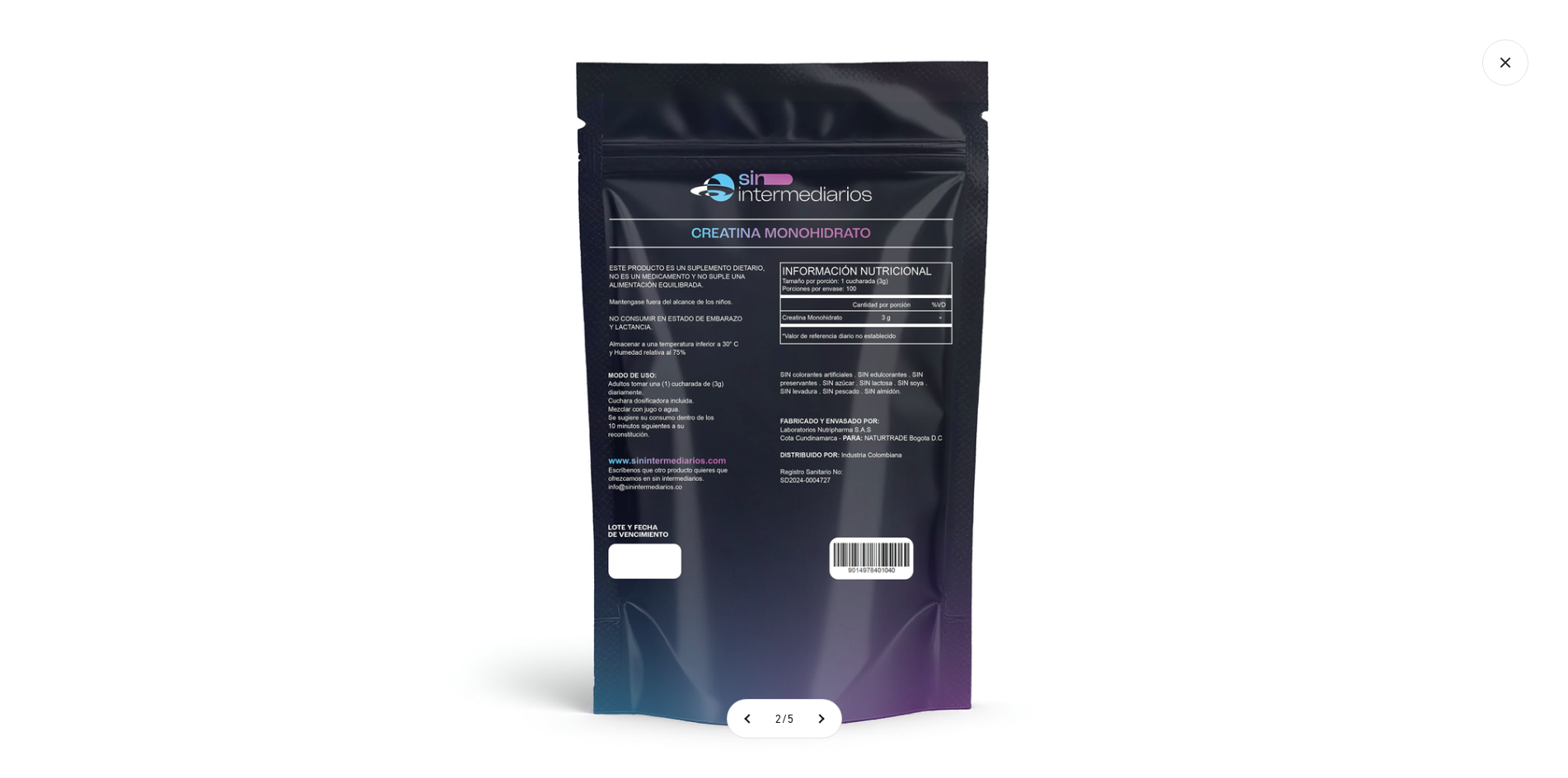
click at [699, 264] on img at bounding box center [783, 389] width 778 height 778
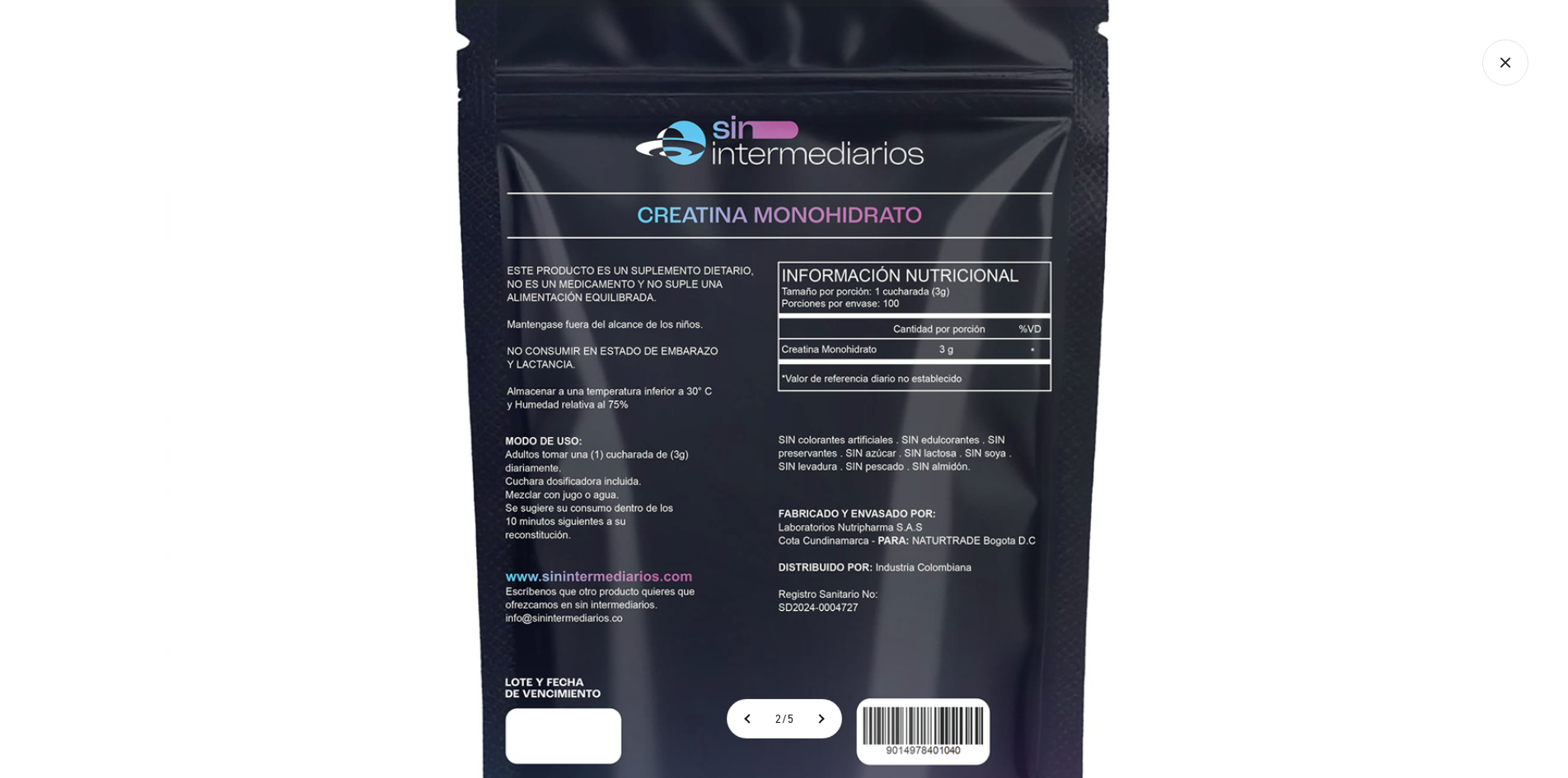
click at [765, 396] on img at bounding box center [784, 463] width 1236 height 1236
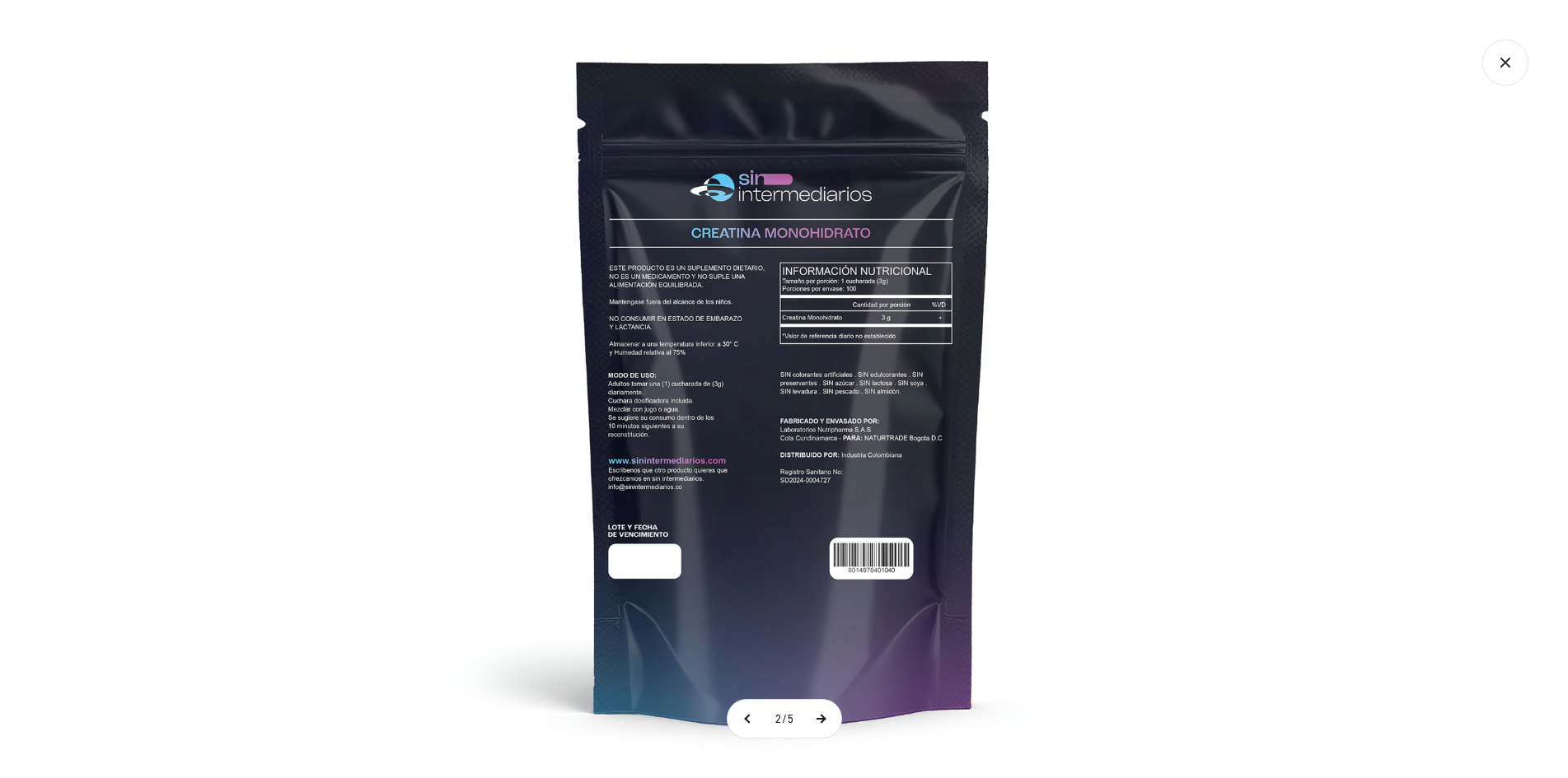
click at [826, 724] on button at bounding box center [820, 719] width 41 height 37
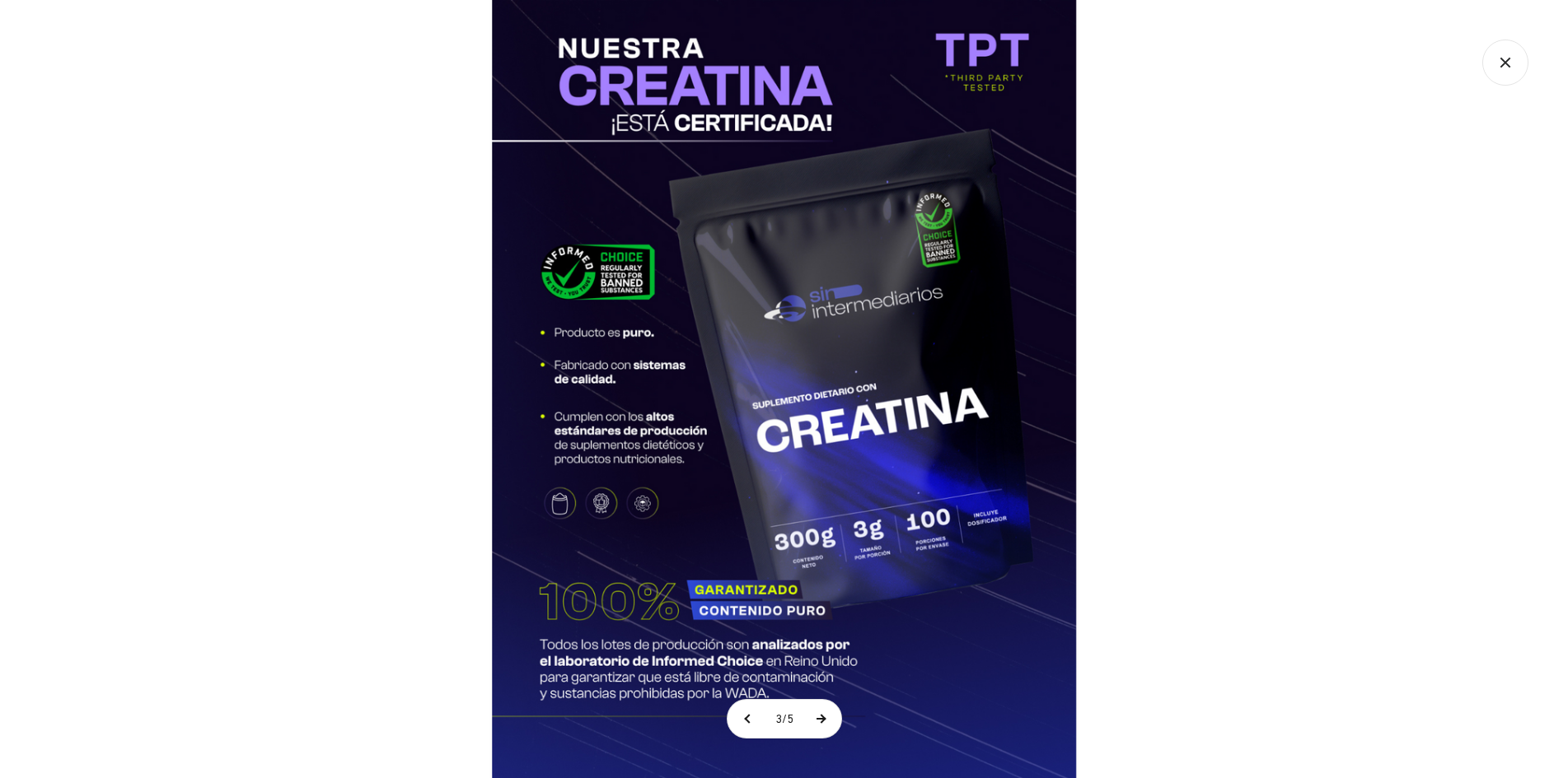
click at [833, 718] on button at bounding box center [820, 719] width 41 height 37
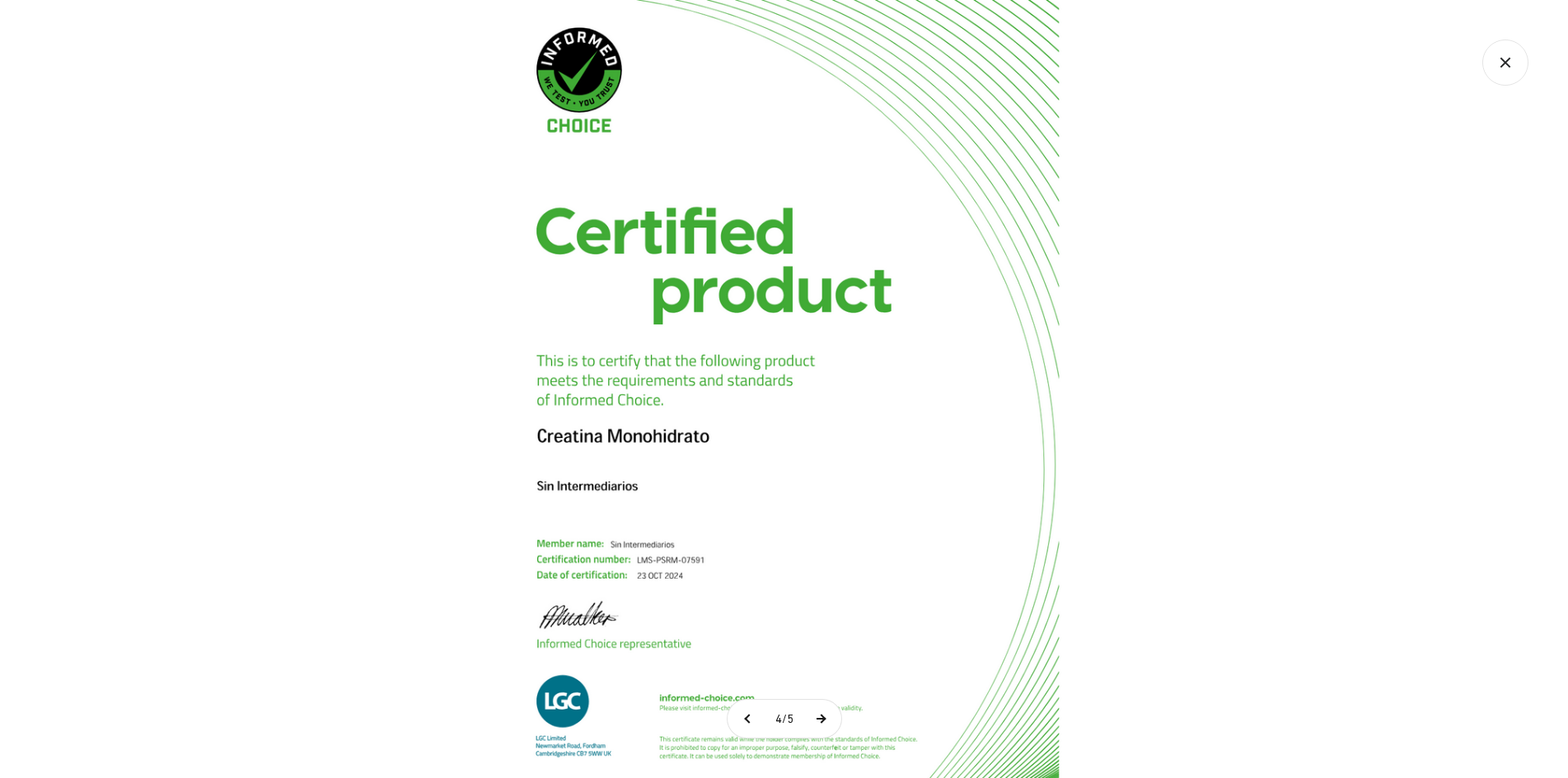
click at [833, 718] on button at bounding box center [820, 719] width 41 height 37
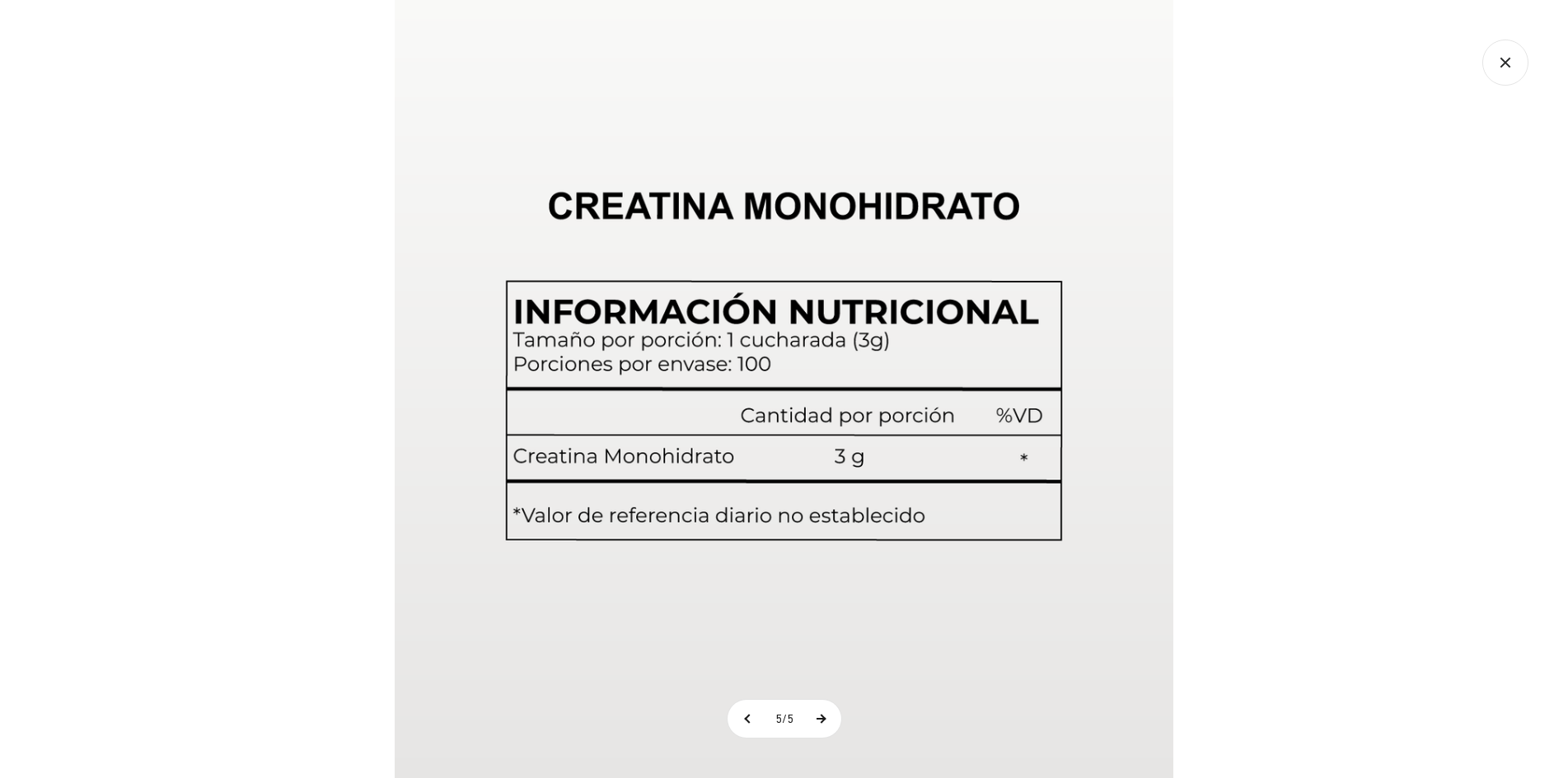
click at [833, 718] on button at bounding box center [820, 719] width 41 height 37
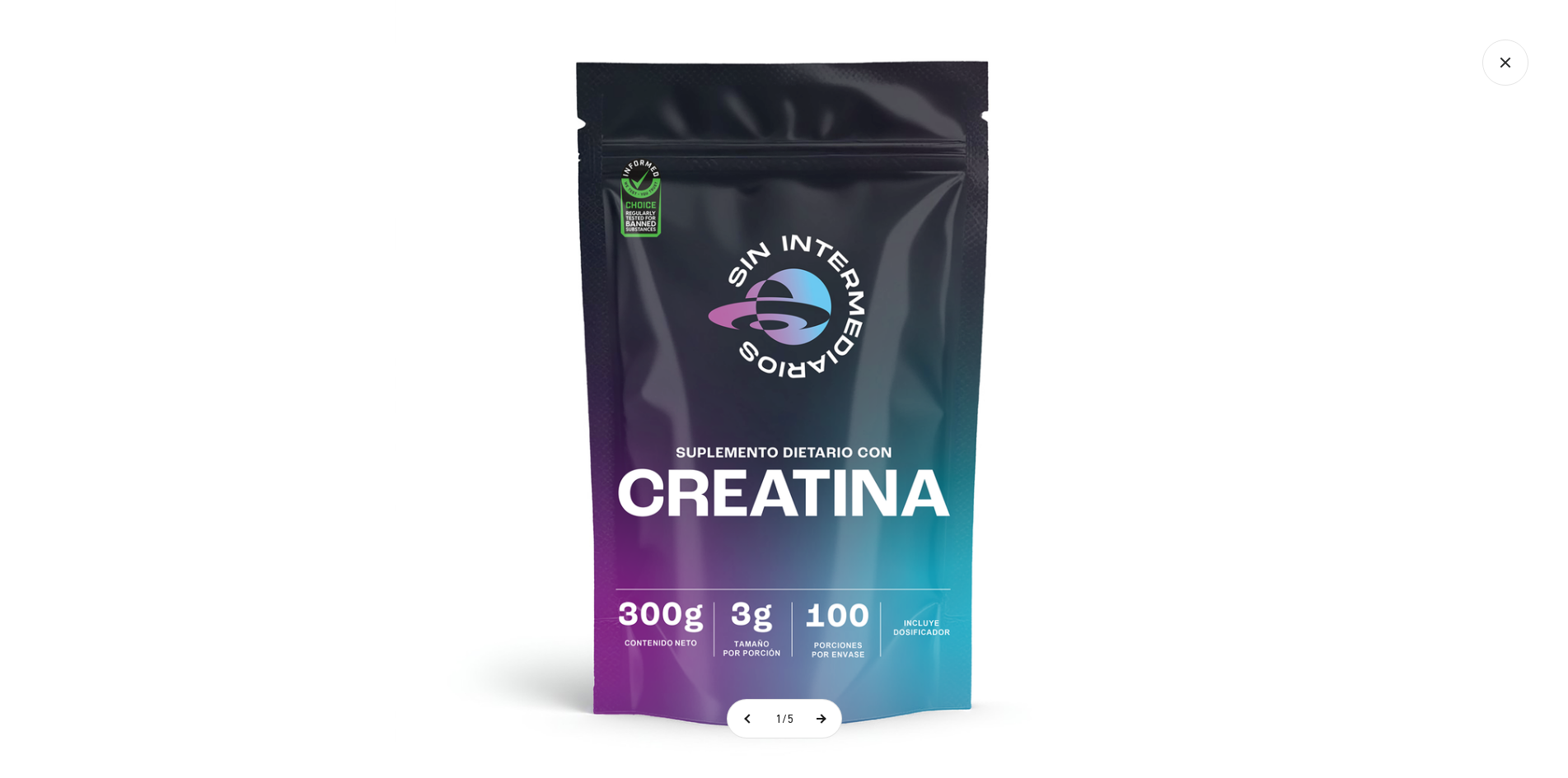
click at [833, 718] on button at bounding box center [820, 719] width 41 height 37
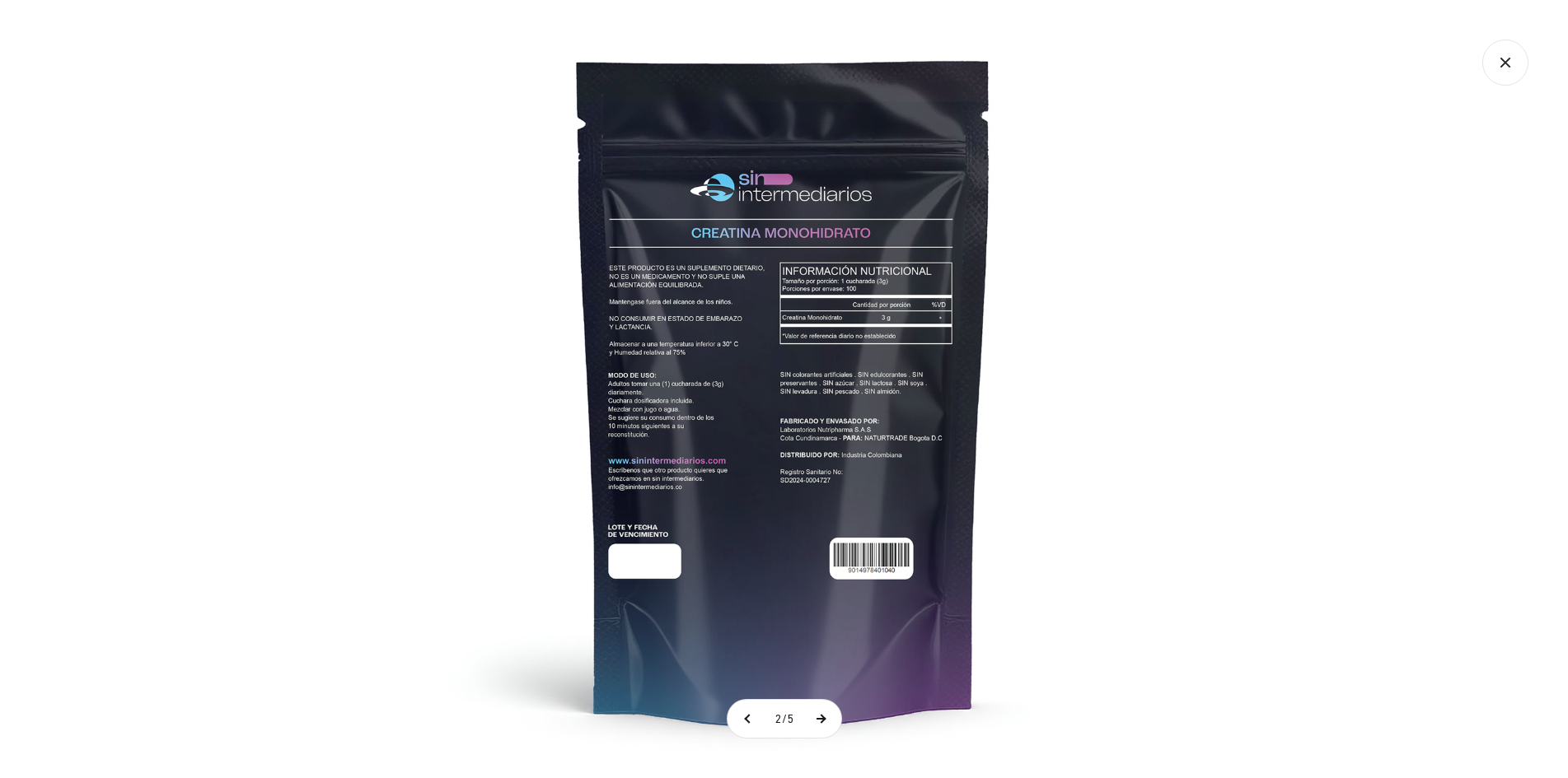
click at [833, 718] on button at bounding box center [820, 719] width 41 height 37
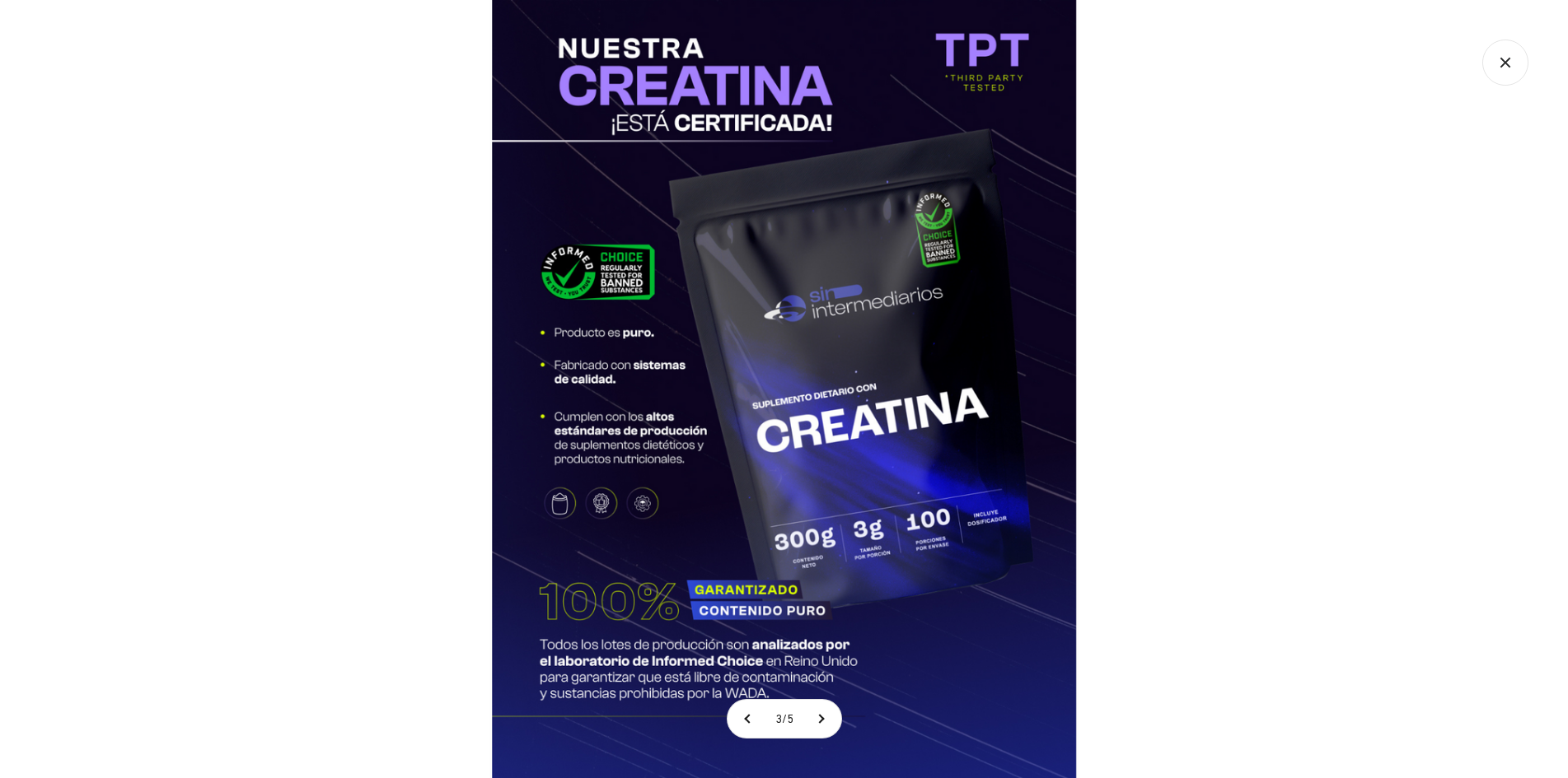
click at [1493, 60] on icon "Cerrar galería" at bounding box center [1506, 62] width 46 height 46
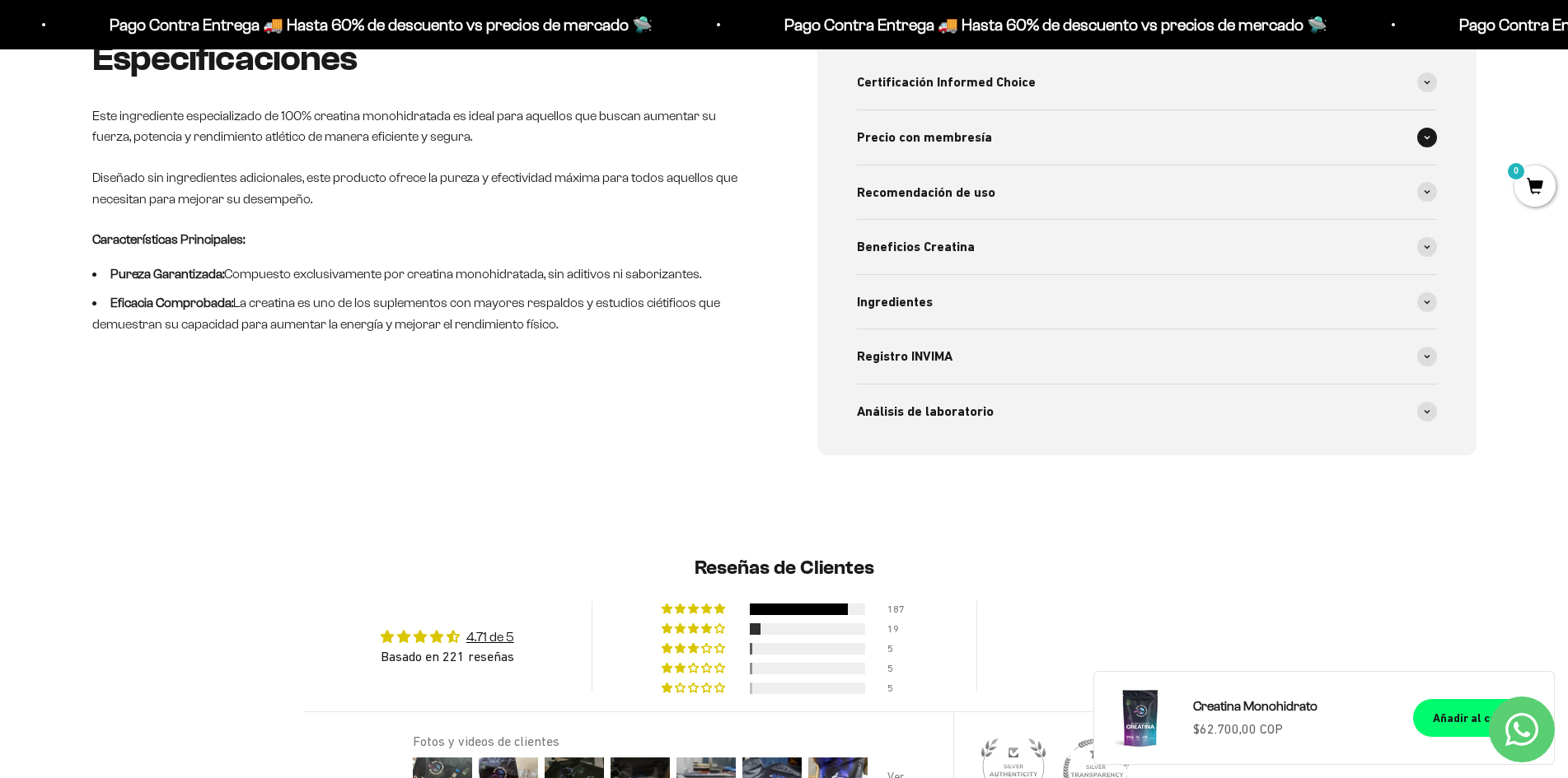
scroll to position [888, 0]
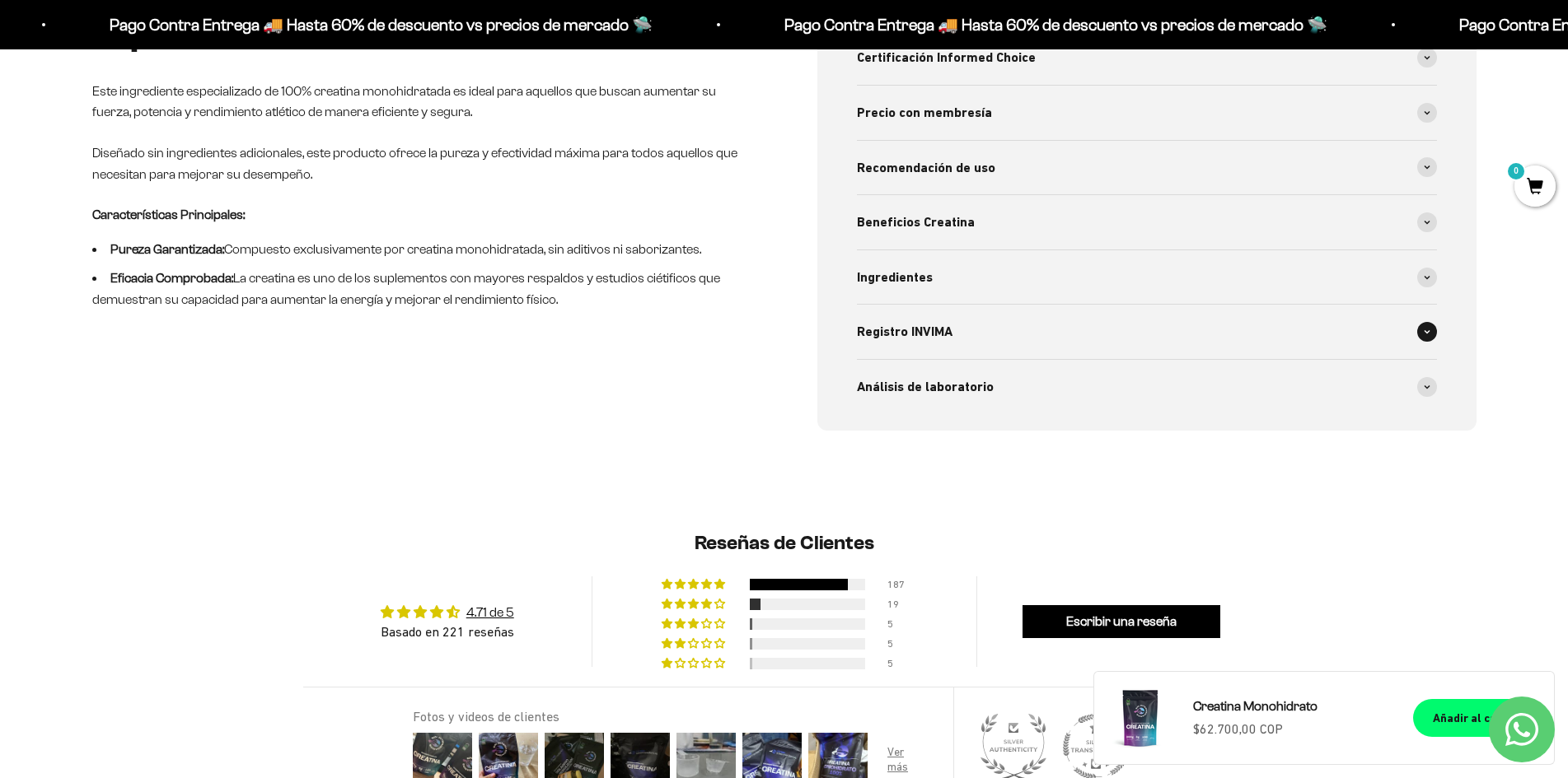
click at [1065, 335] on div "Registro INVIMA" at bounding box center [1147, 332] width 580 height 55
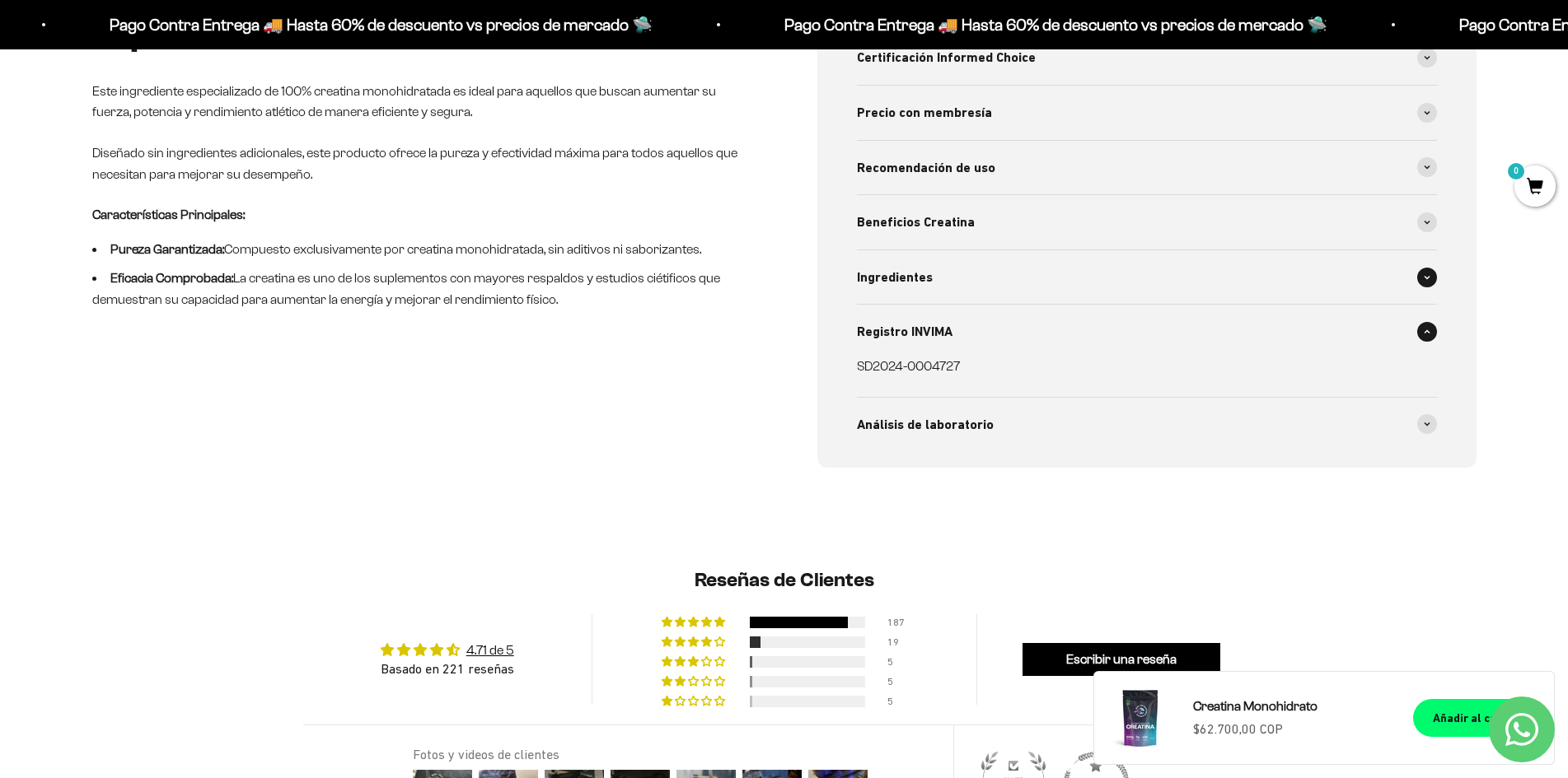
click at [1067, 271] on div "Ingredientes" at bounding box center [1147, 277] width 580 height 55
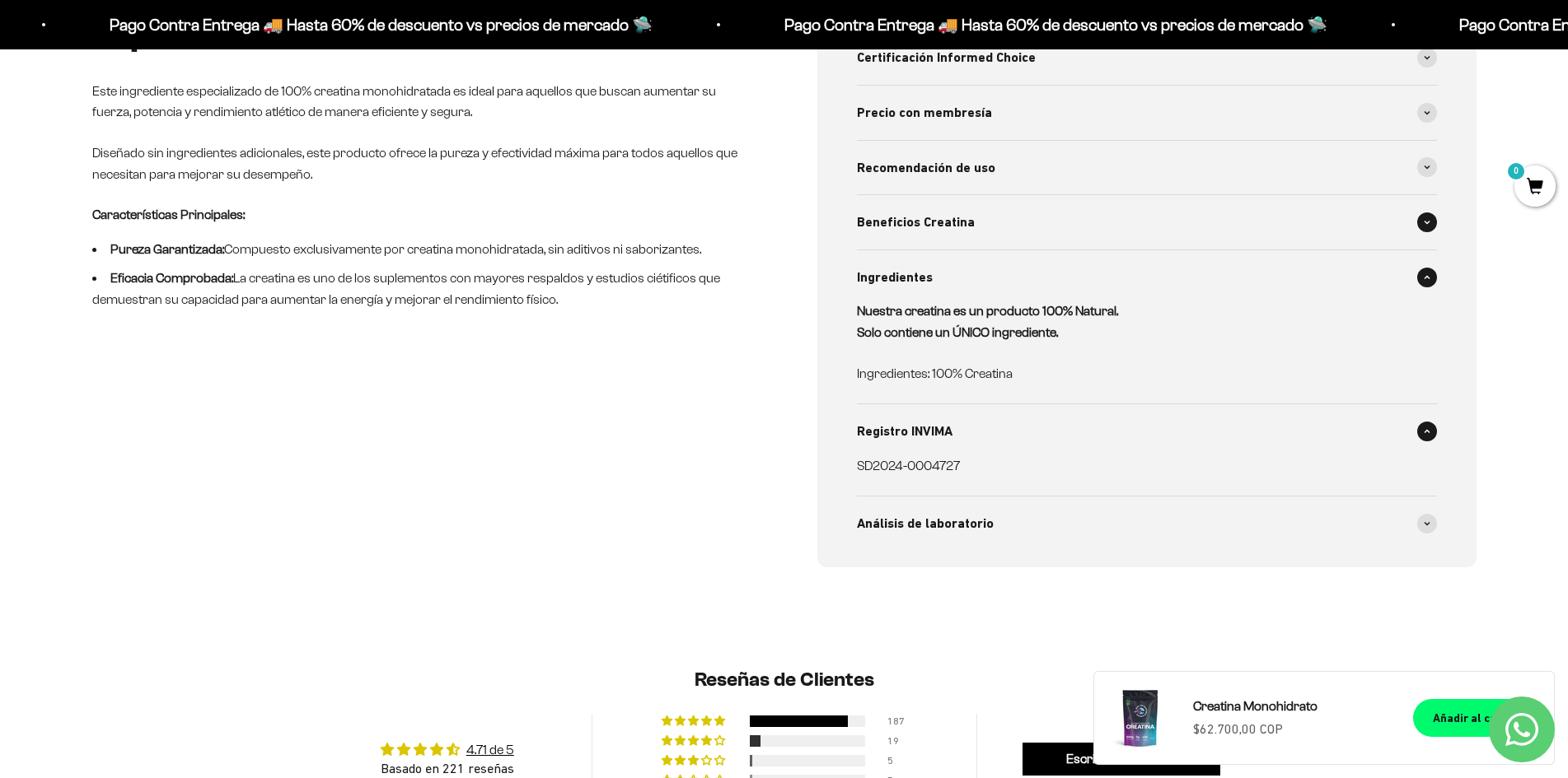
click at [1062, 236] on div "Beneficios Creatina" at bounding box center [1147, 222] width 580 height 55
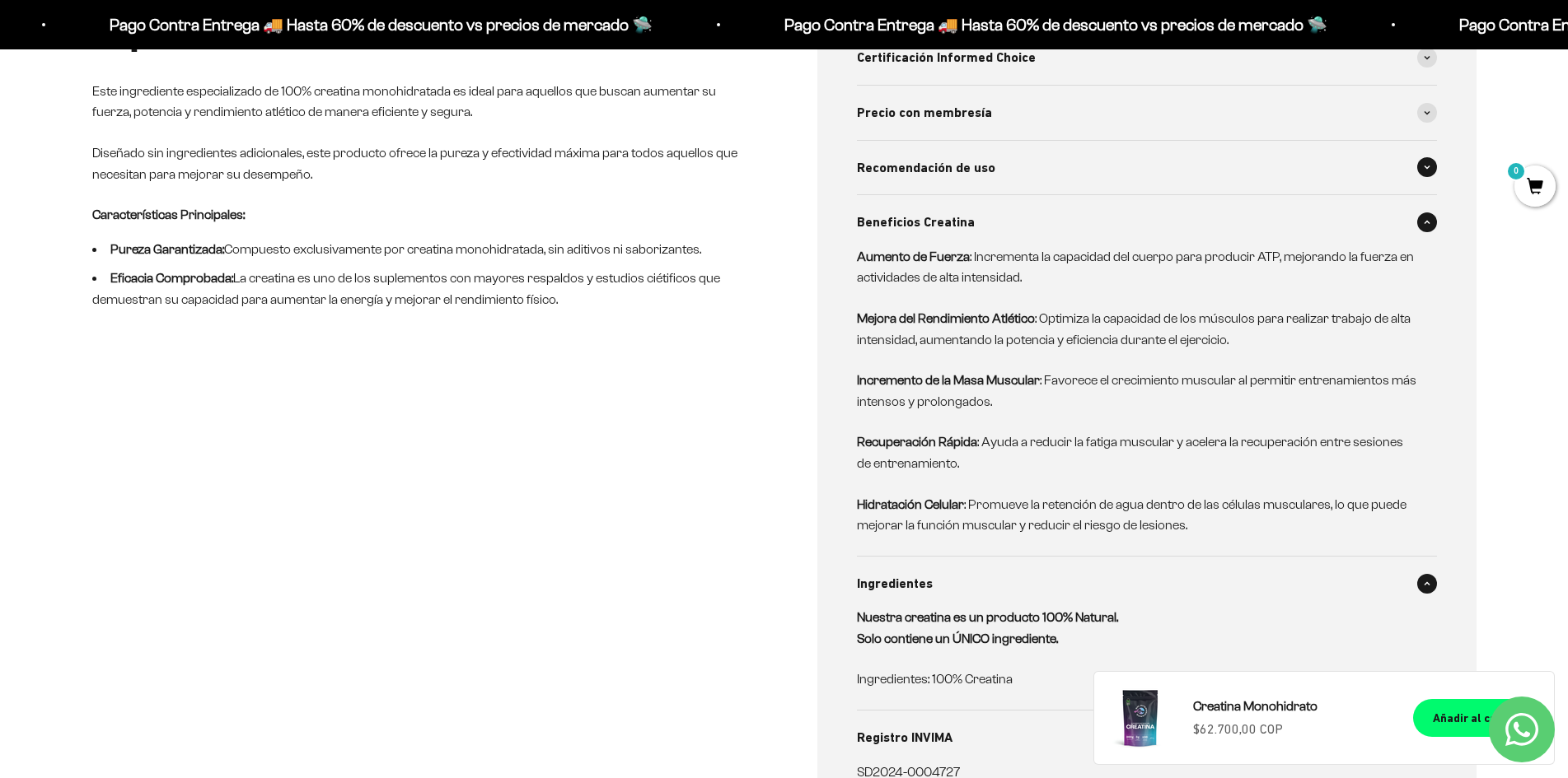
click at [1062, 156] on div "Recomendación de uso" at bounding box center [1147, 168] width 580 height 55
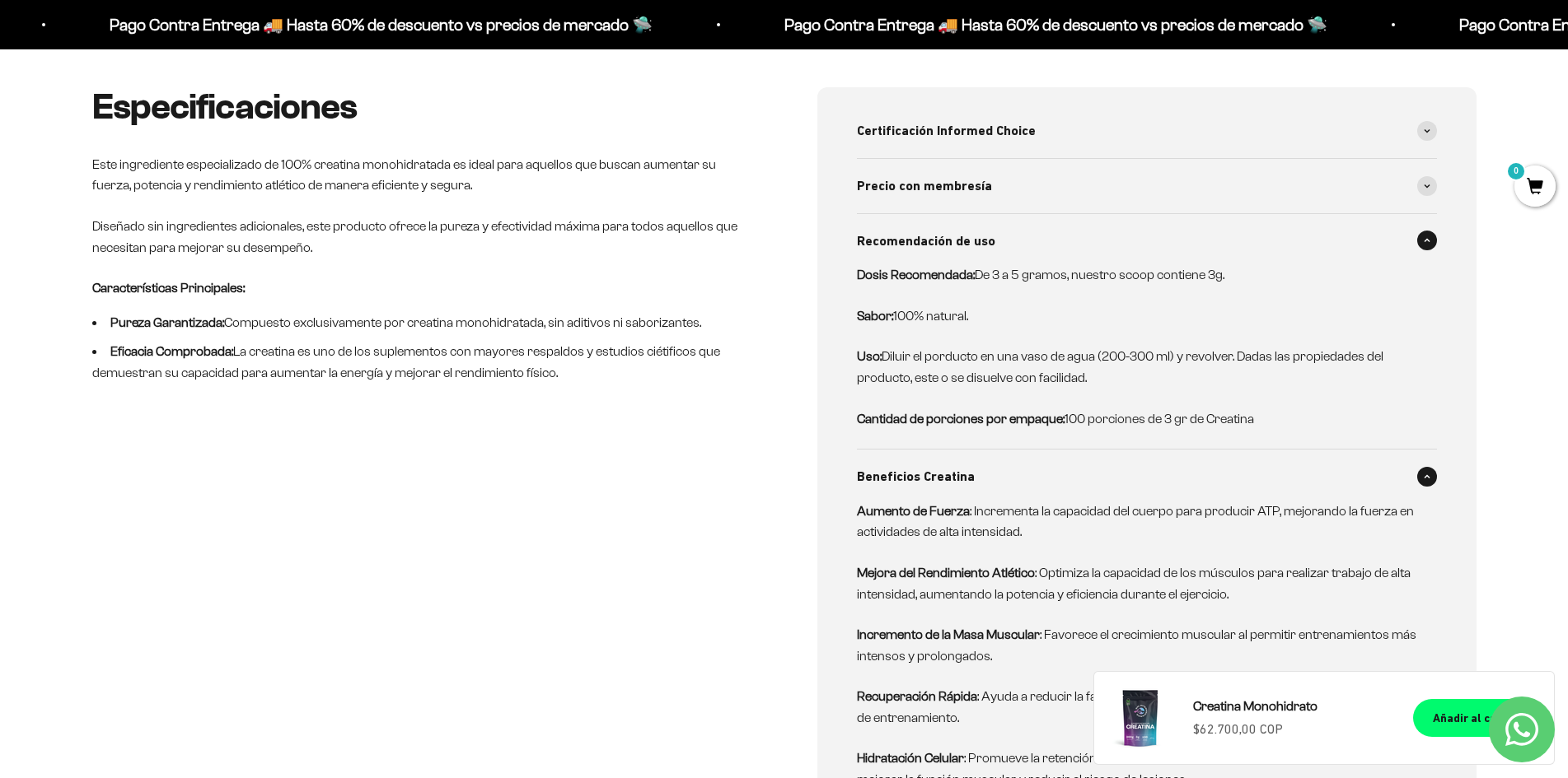
scroll to position [807, 0]
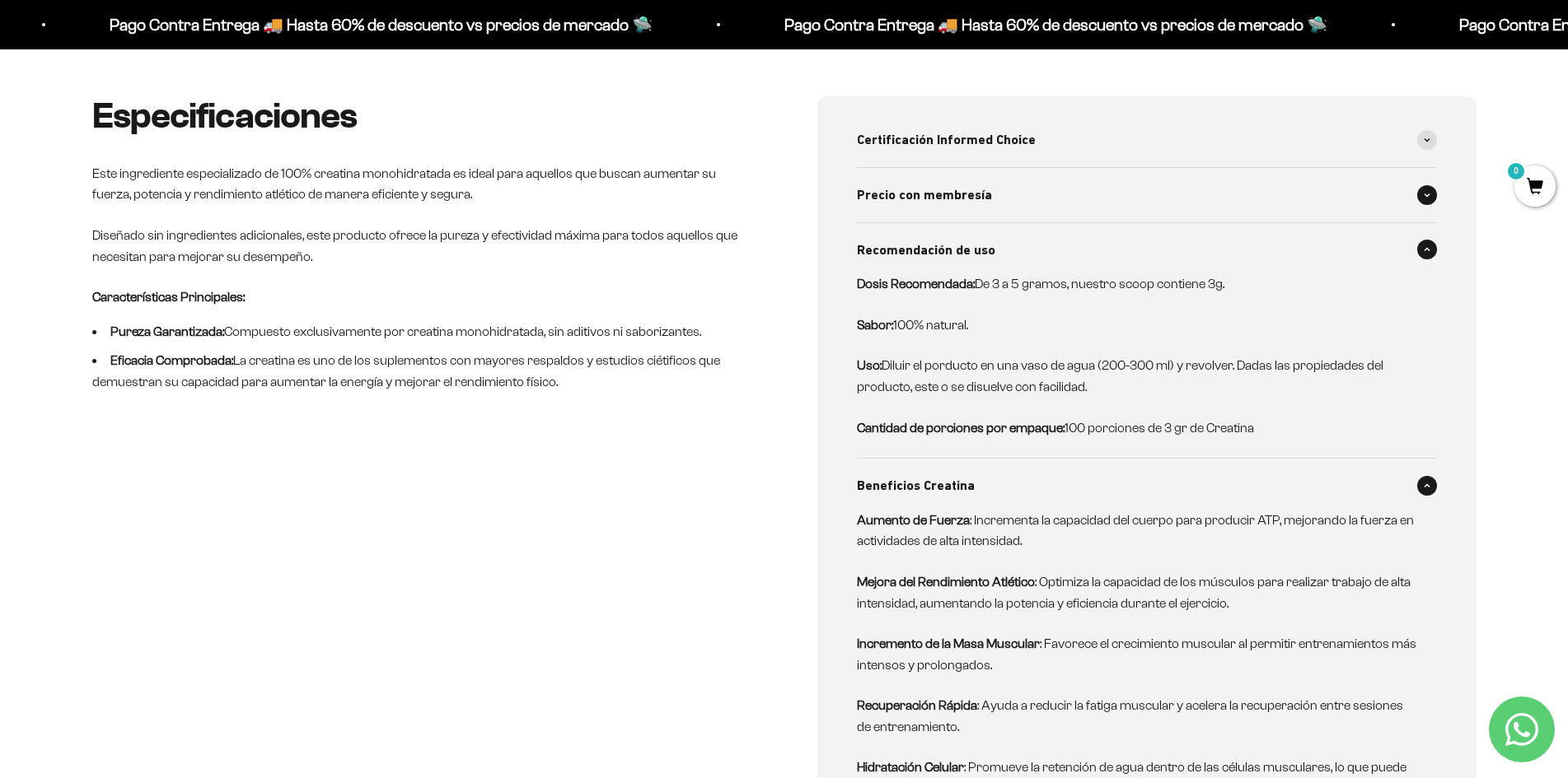
click at [1161, 199] on div "Precio con membresía" at bounding box center [1147, 195] width 580 height 55
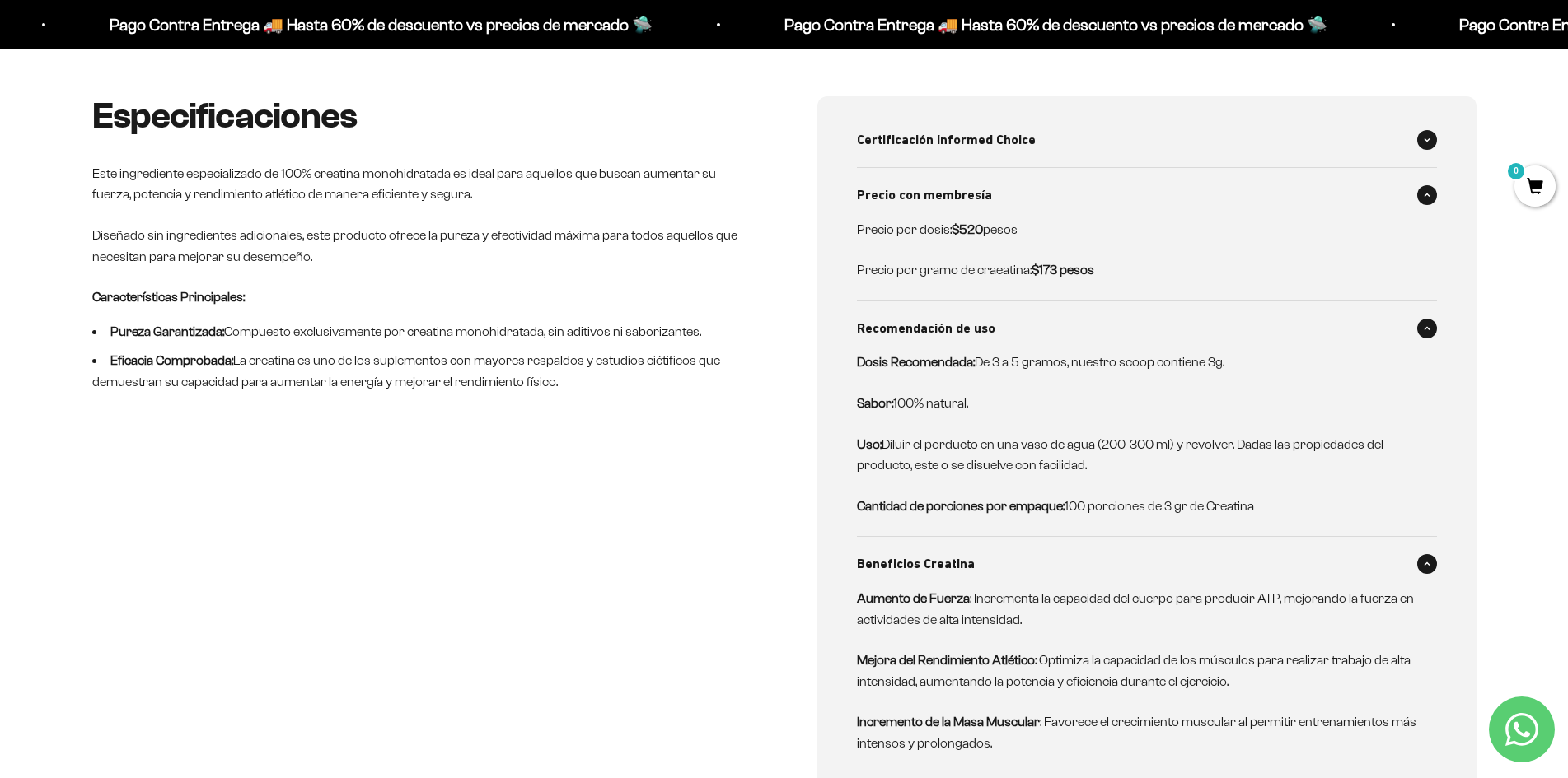
click at [1156, 153] on div "Certificación Informed Choice" at bounding box center [1147, 140] width 580 height 55
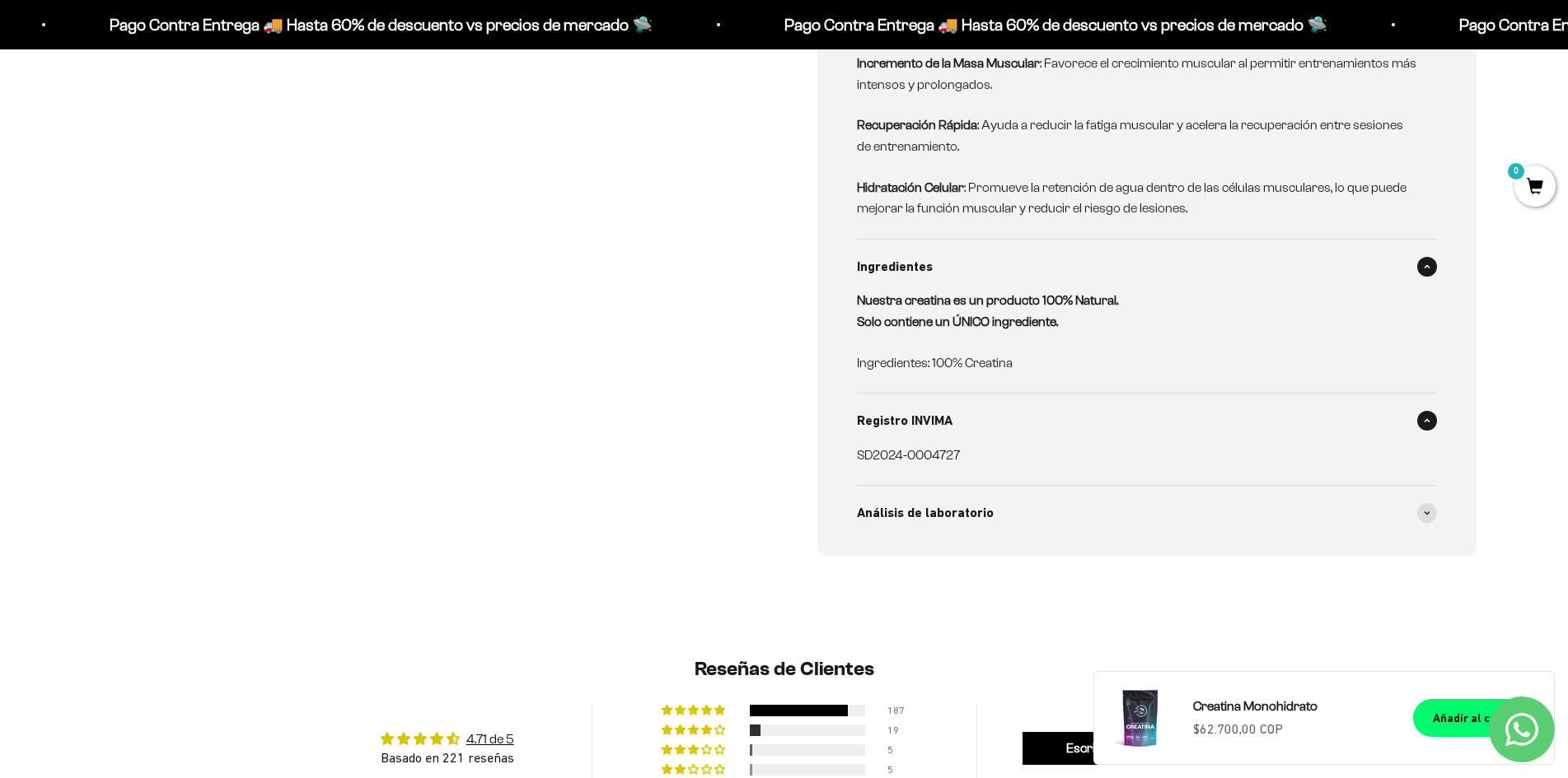
scroll to position [1795, 0]
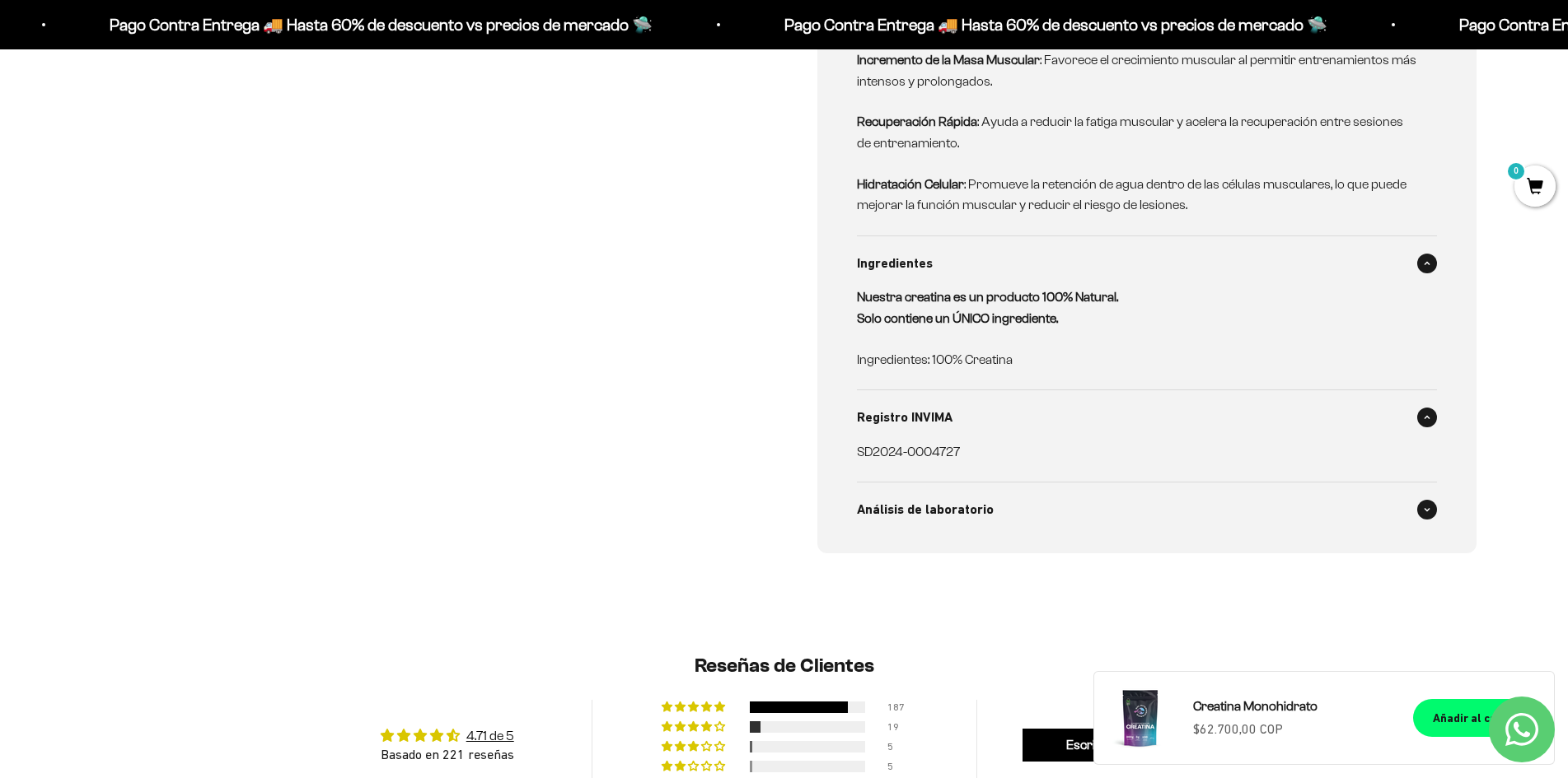
click at [1043, 483] on div "Análisis de laboratorio" at bounding box center [1147, 509] width 580 height 55
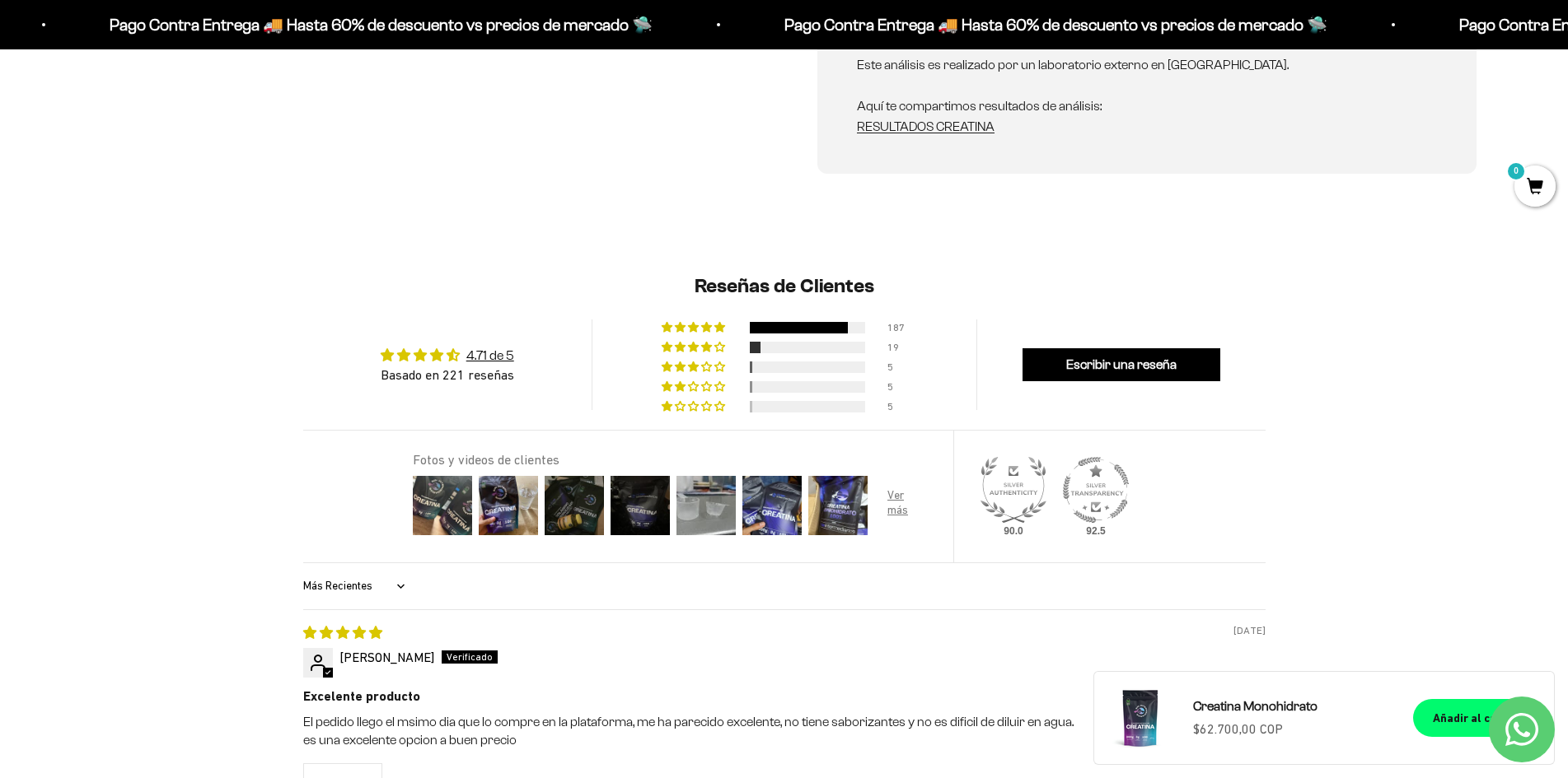
scroll to position [2454, 0]
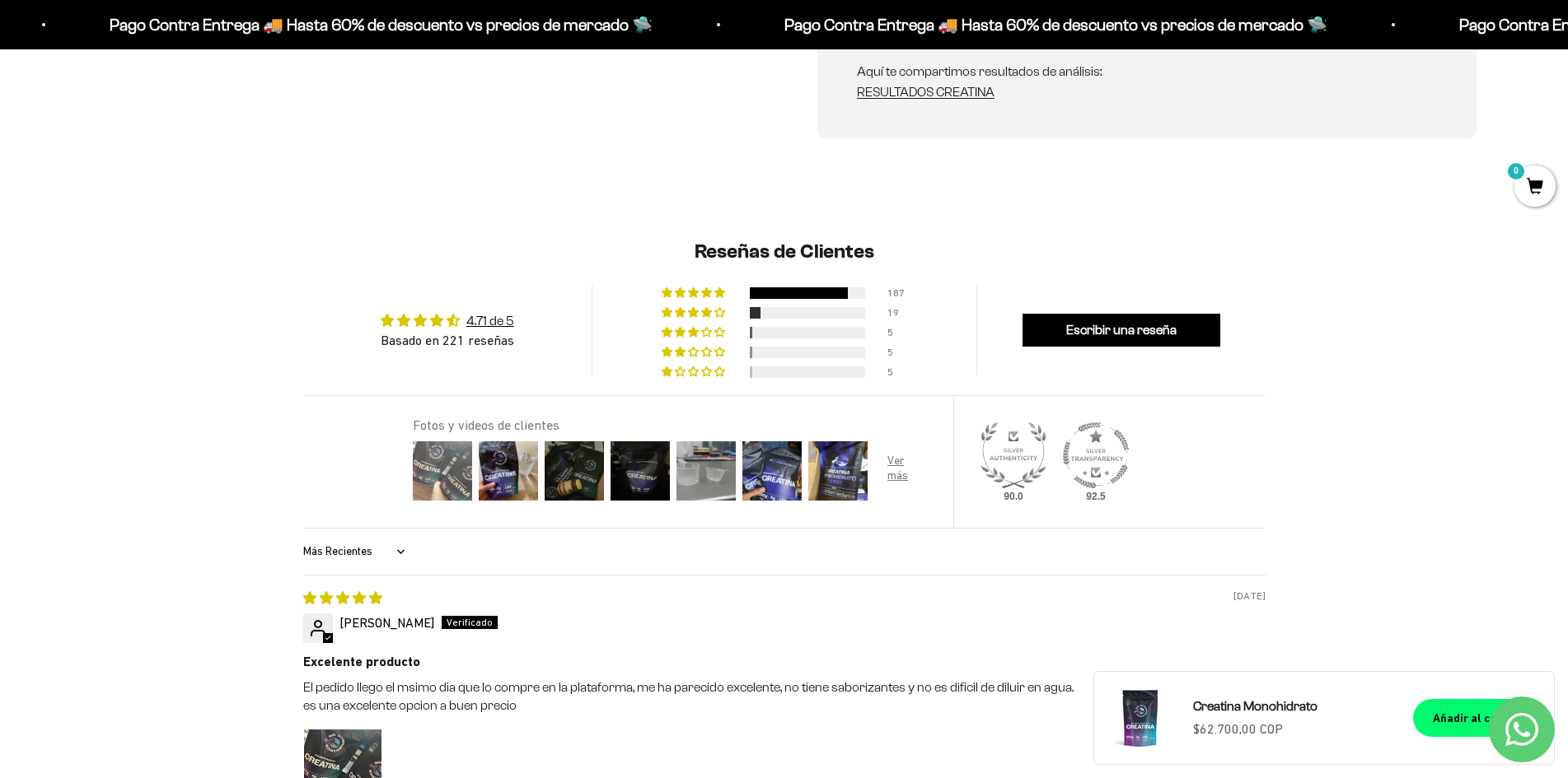
click at [449, 438] on img at bounding box center [442, 471] width 66 height 66
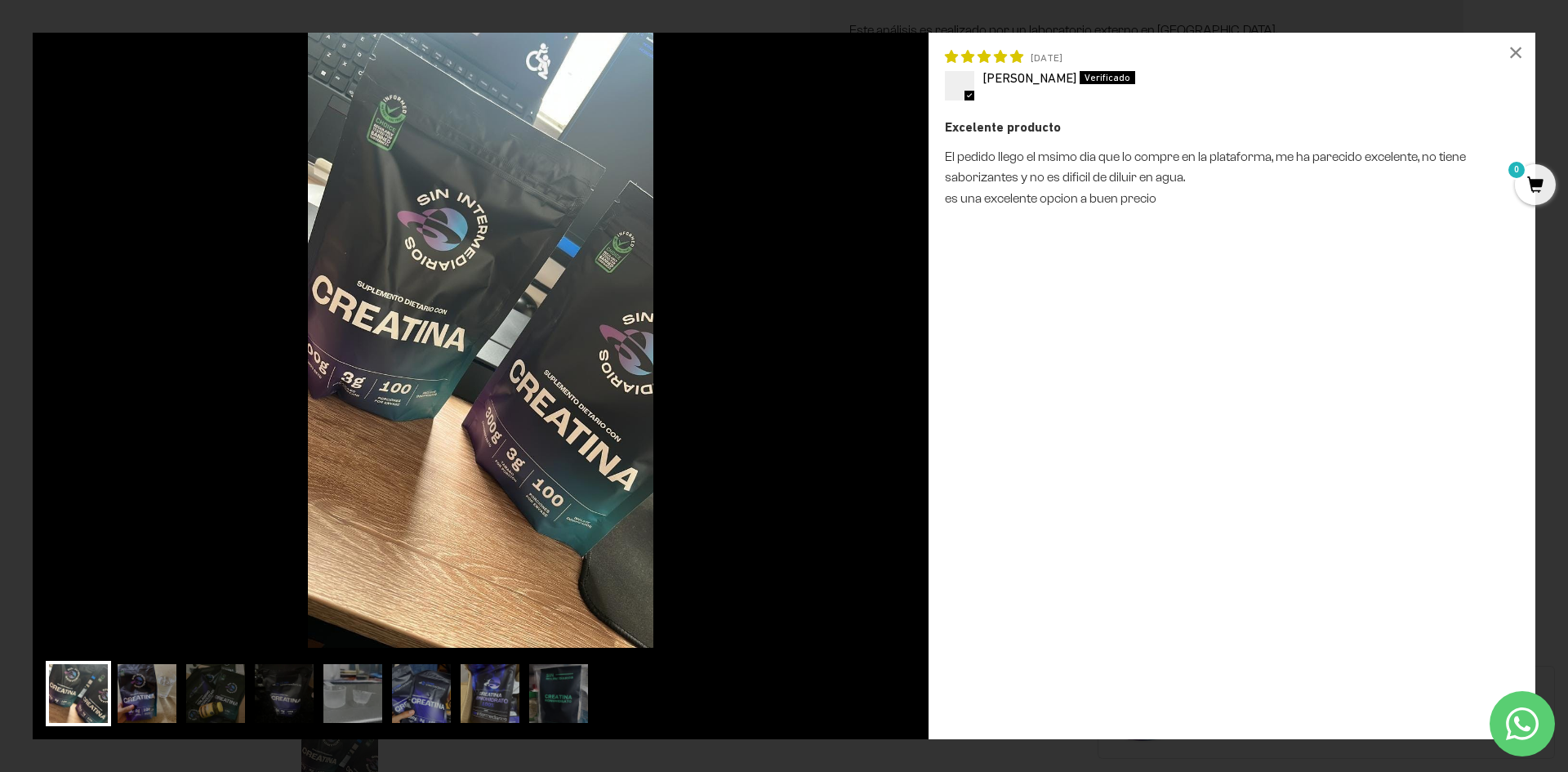
click at [181, 689] on div at bounding box center [480, 698] width 870 height 72
click at [138, 700] on img at bounding box center [147, 694] width 66 height 66
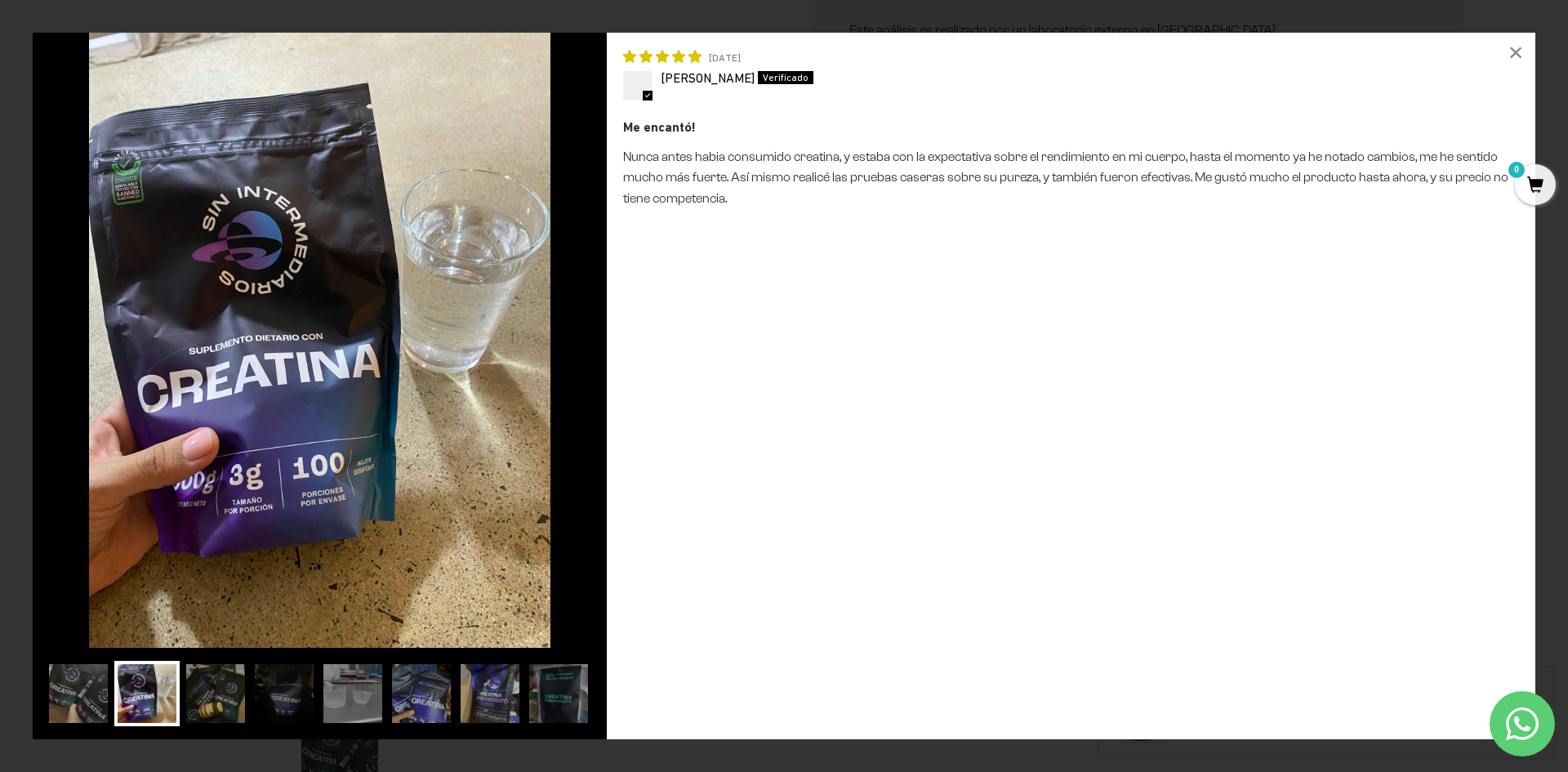
click at [217, 673] on img at bounding box center [215, 694] width 66 height 66
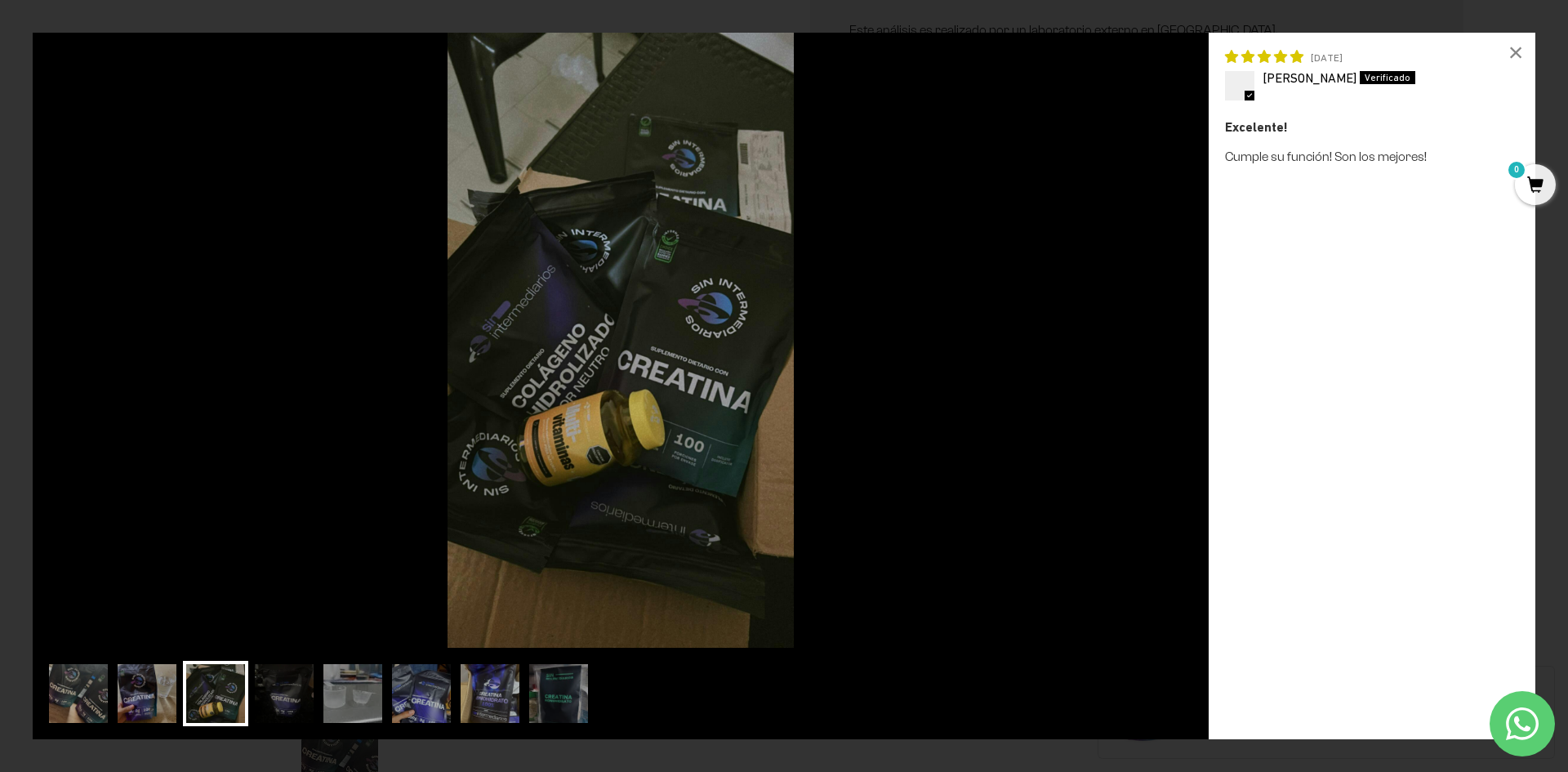
click at [317, 683] on div at bounding box center [620, 698] width 1150 height 72
click at [306, 684] on img at bounding box center [284, 694] width 66 height 66
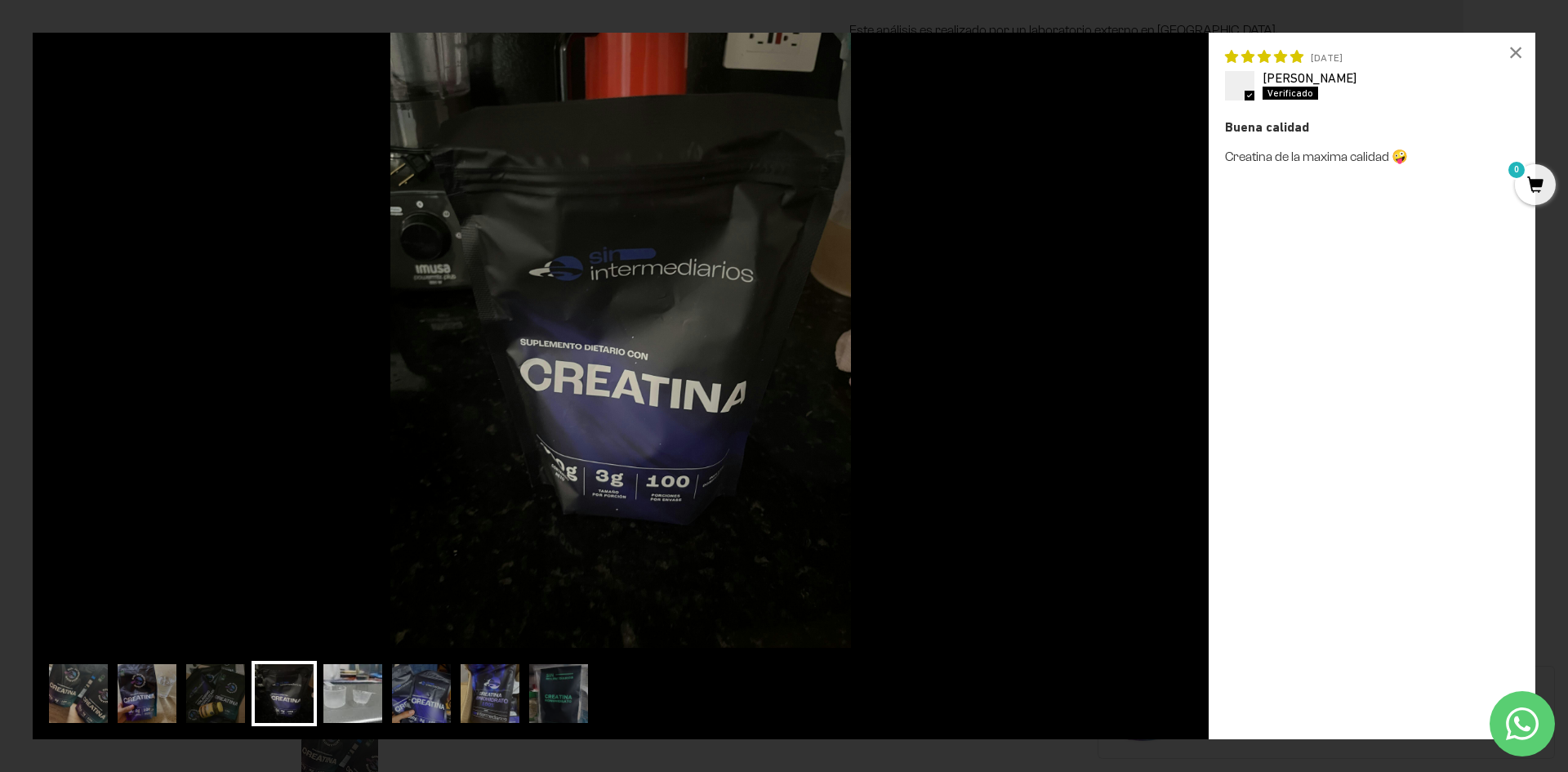
click at [360, 686] on img at bounding box center [353, 694] width 66 height 66
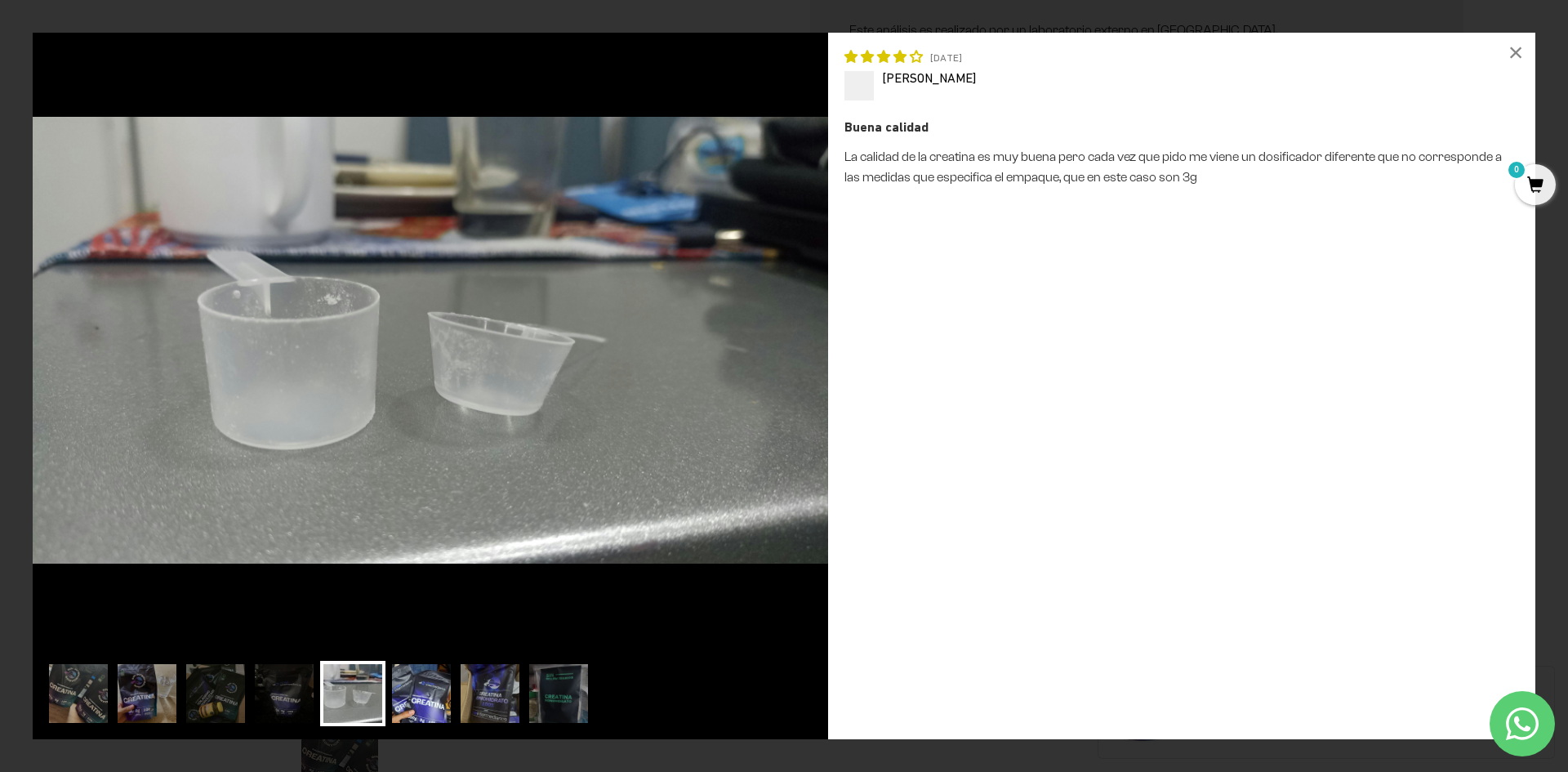
click at [404, 681] on img at bounding box center [421, 694] width 66 height 66
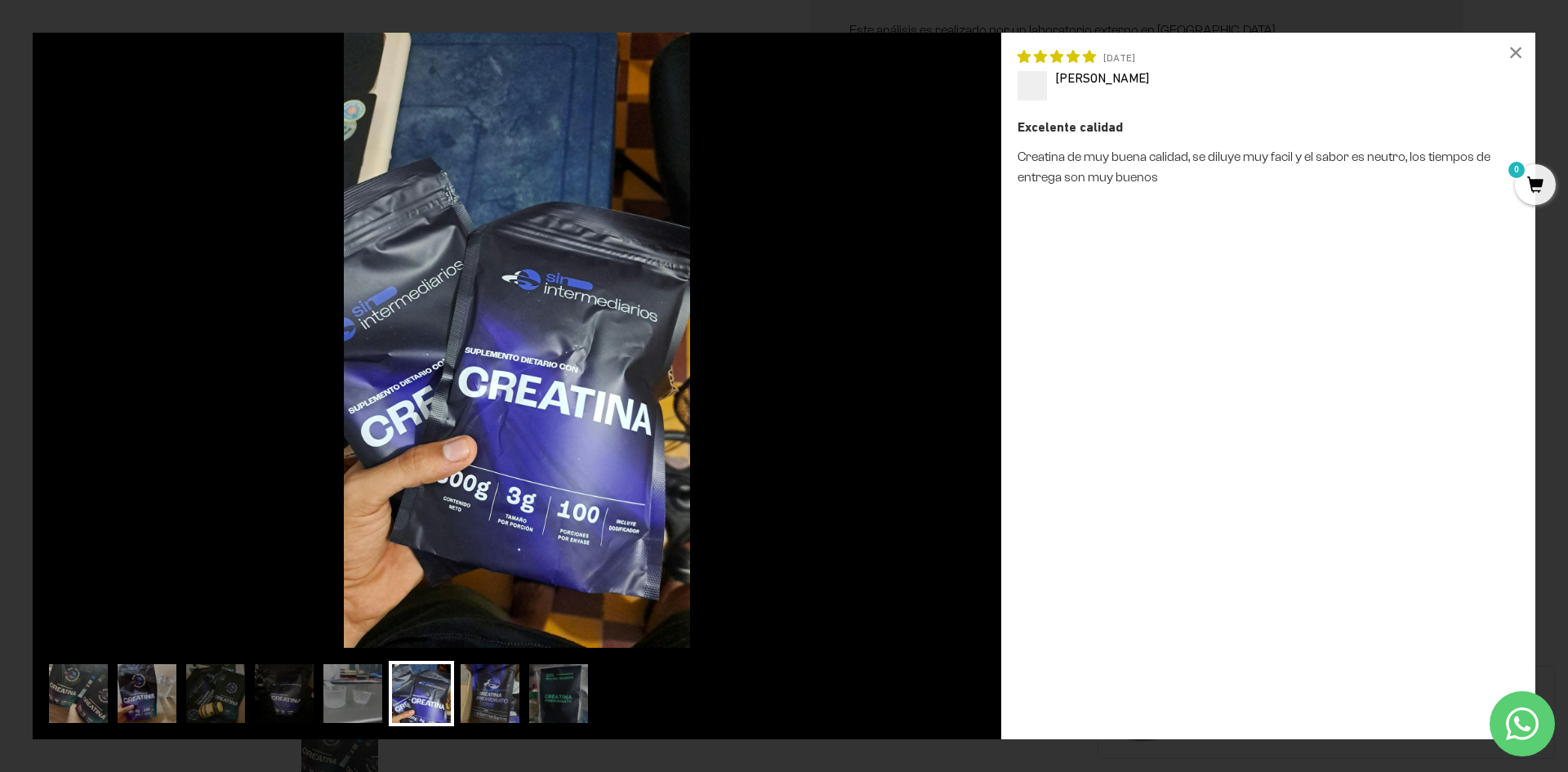
click at [454, 678] on div at bounding box center [517, 698] width 943 height 72
click at [519, 683] on img at bounding box center [490, 694] width 66 height 66
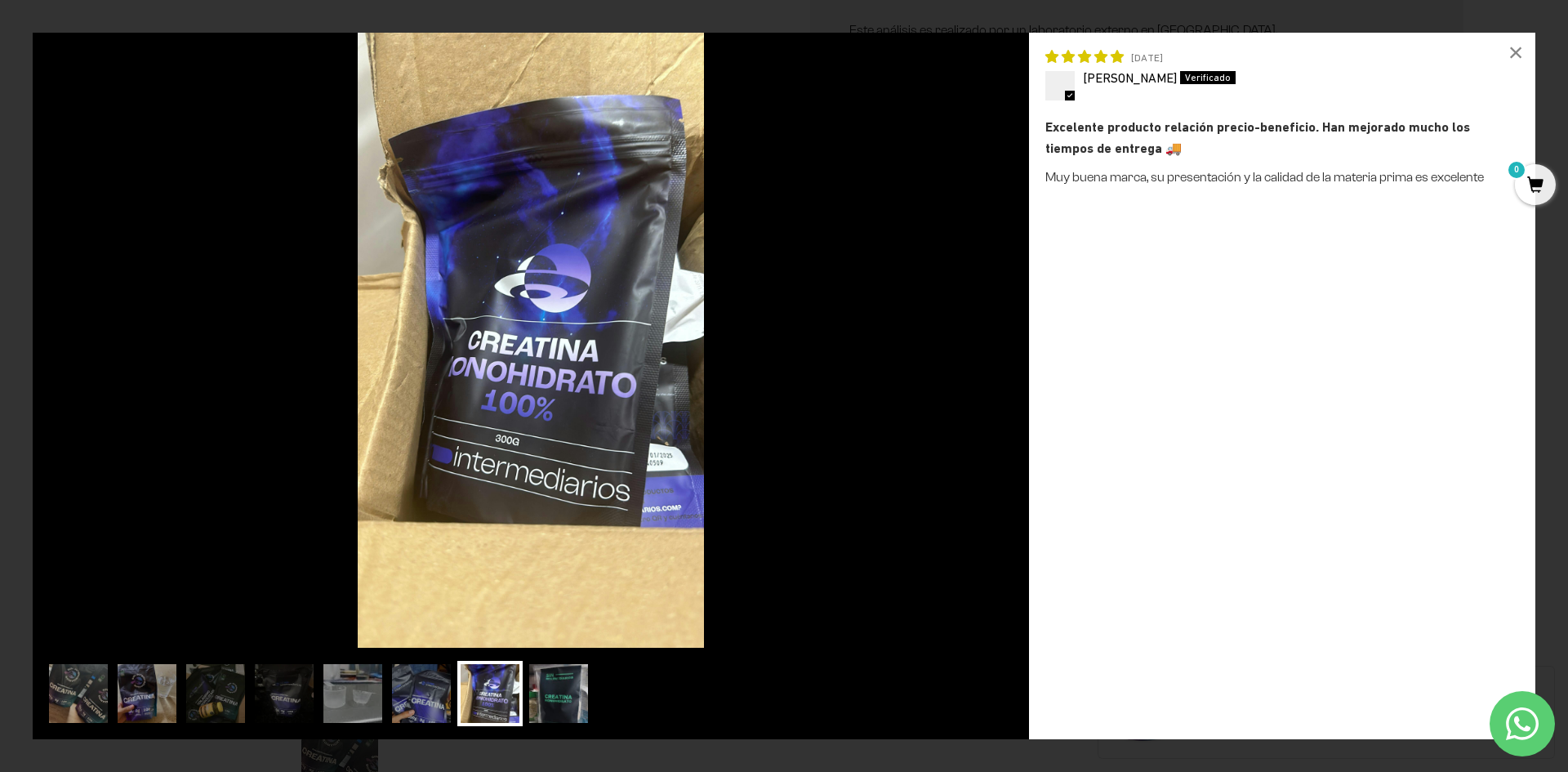
click at [564, 690] on img at bounding box center [559, 694] width 66 height 66
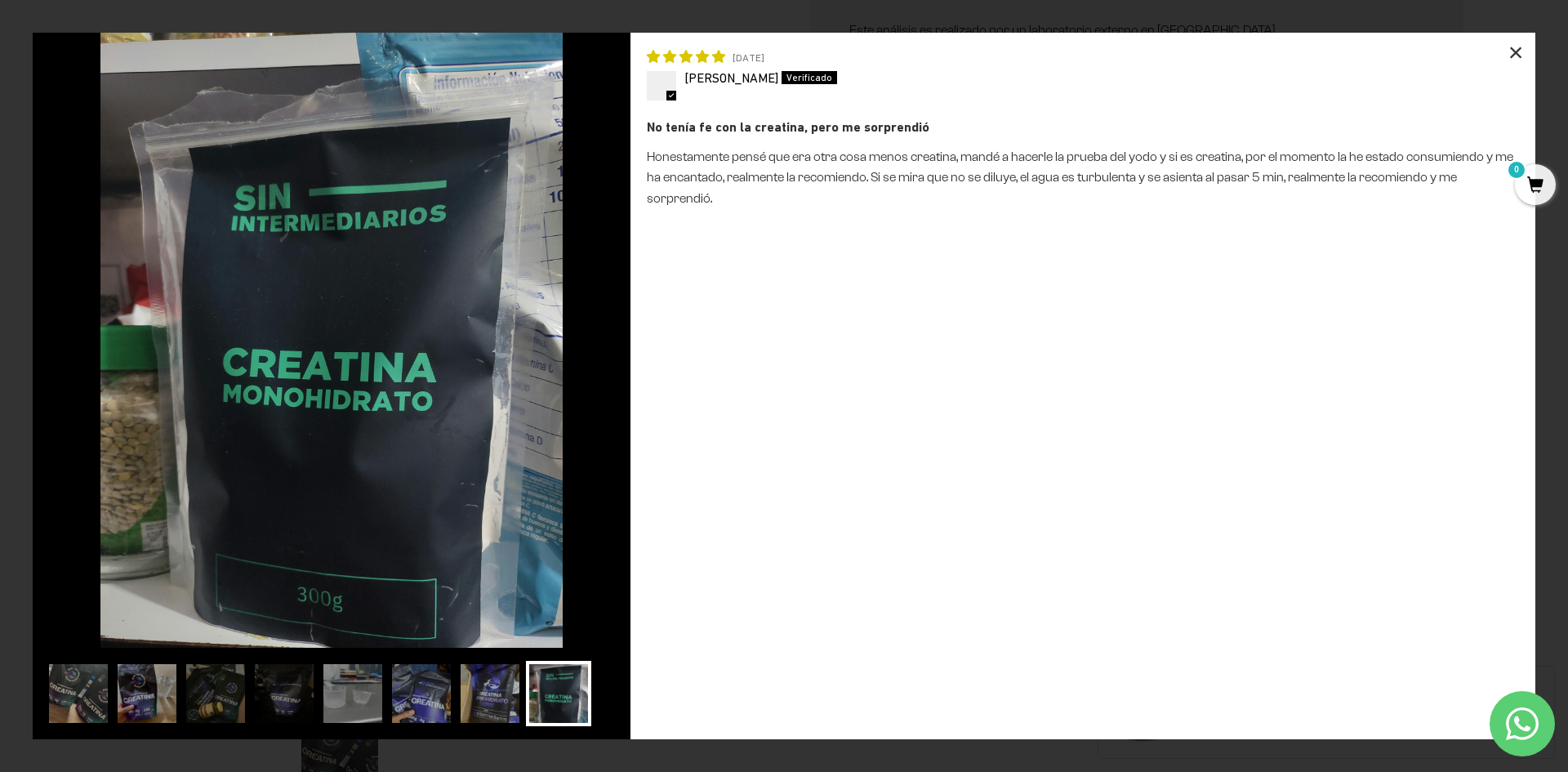
click at [1520, 46] on div "×" at bounding box center [1516, 51] width 39 height 39
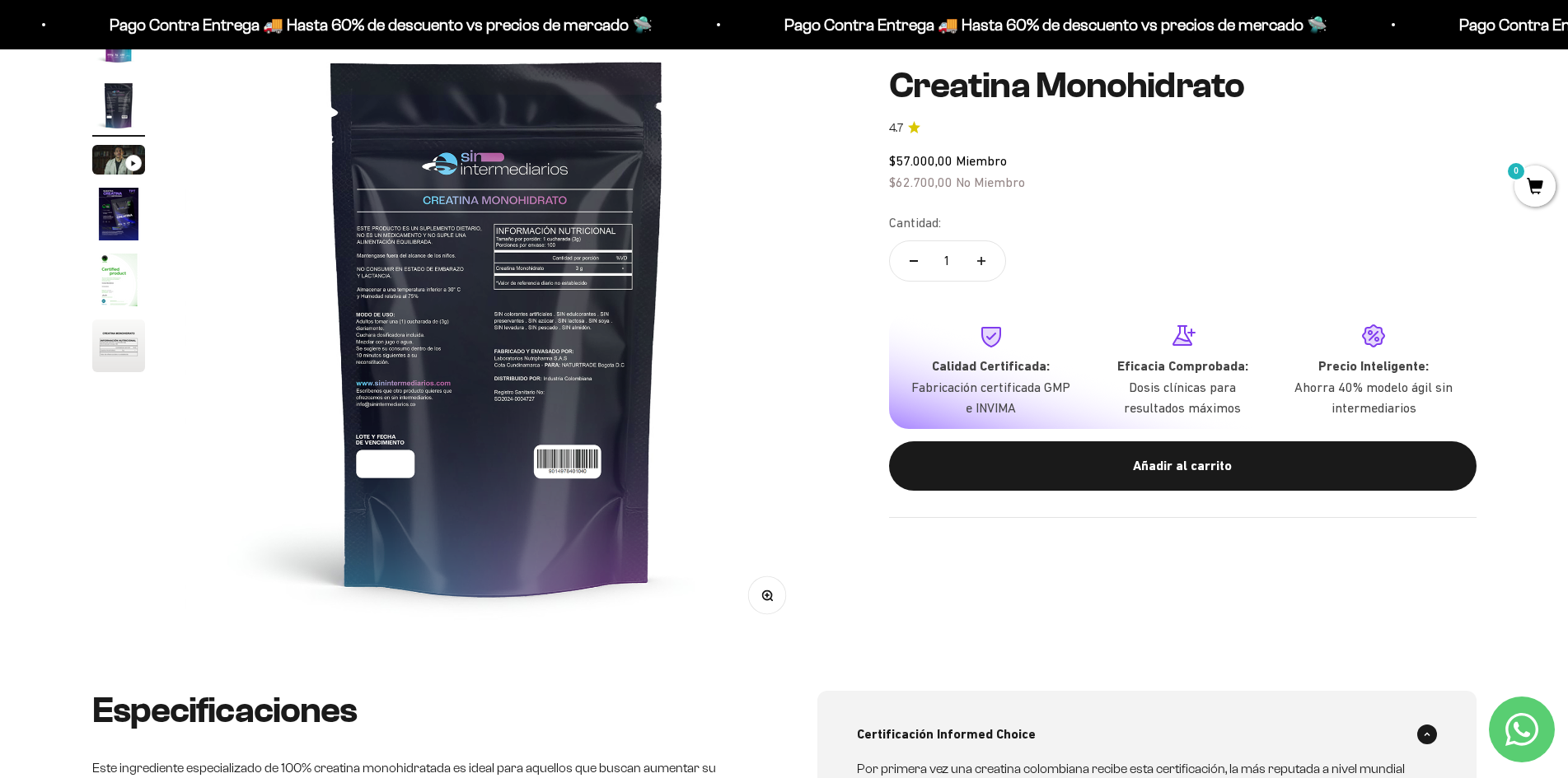
scroll to position [0, 0]
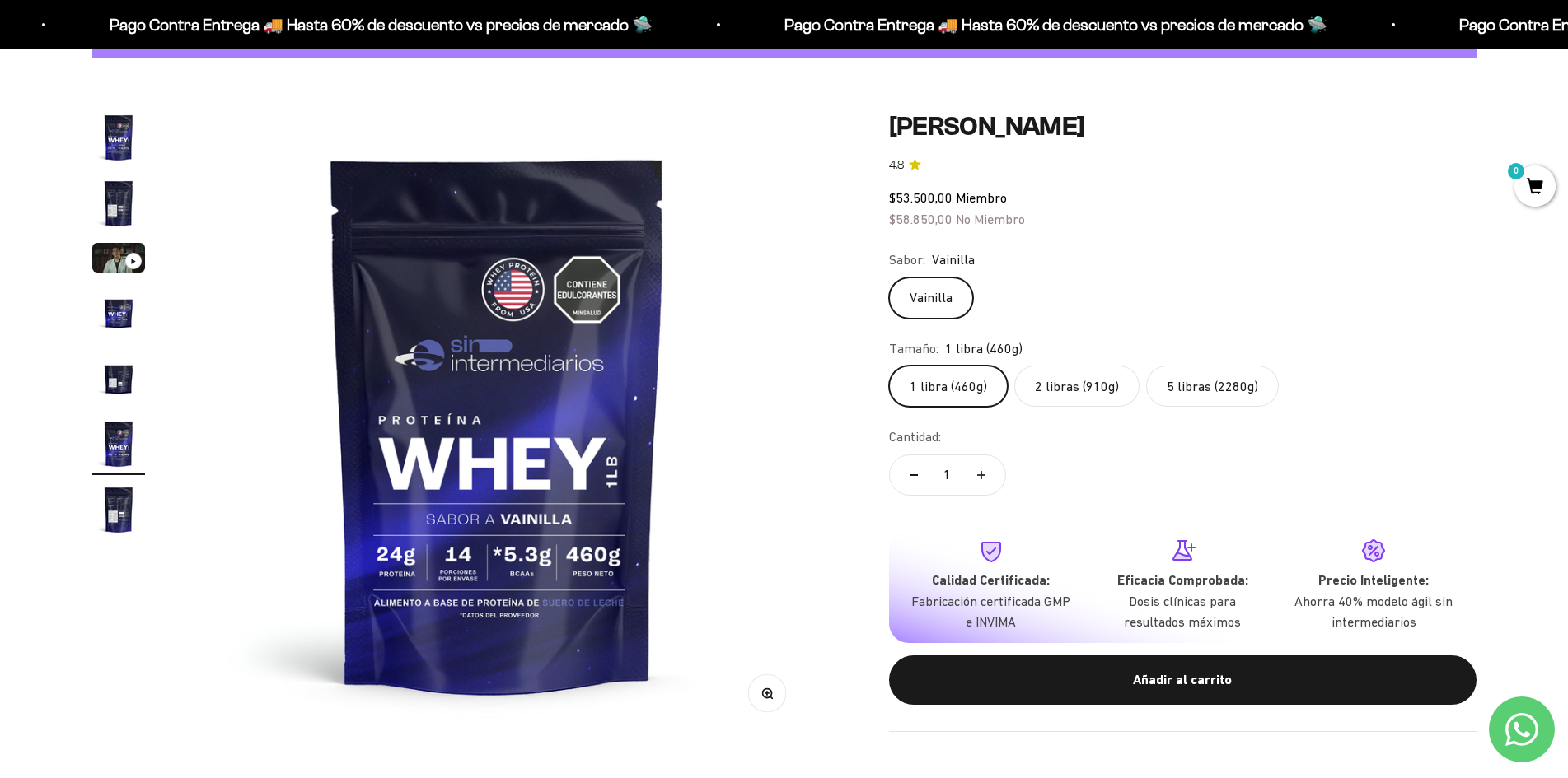
scroll to position [165, 0]
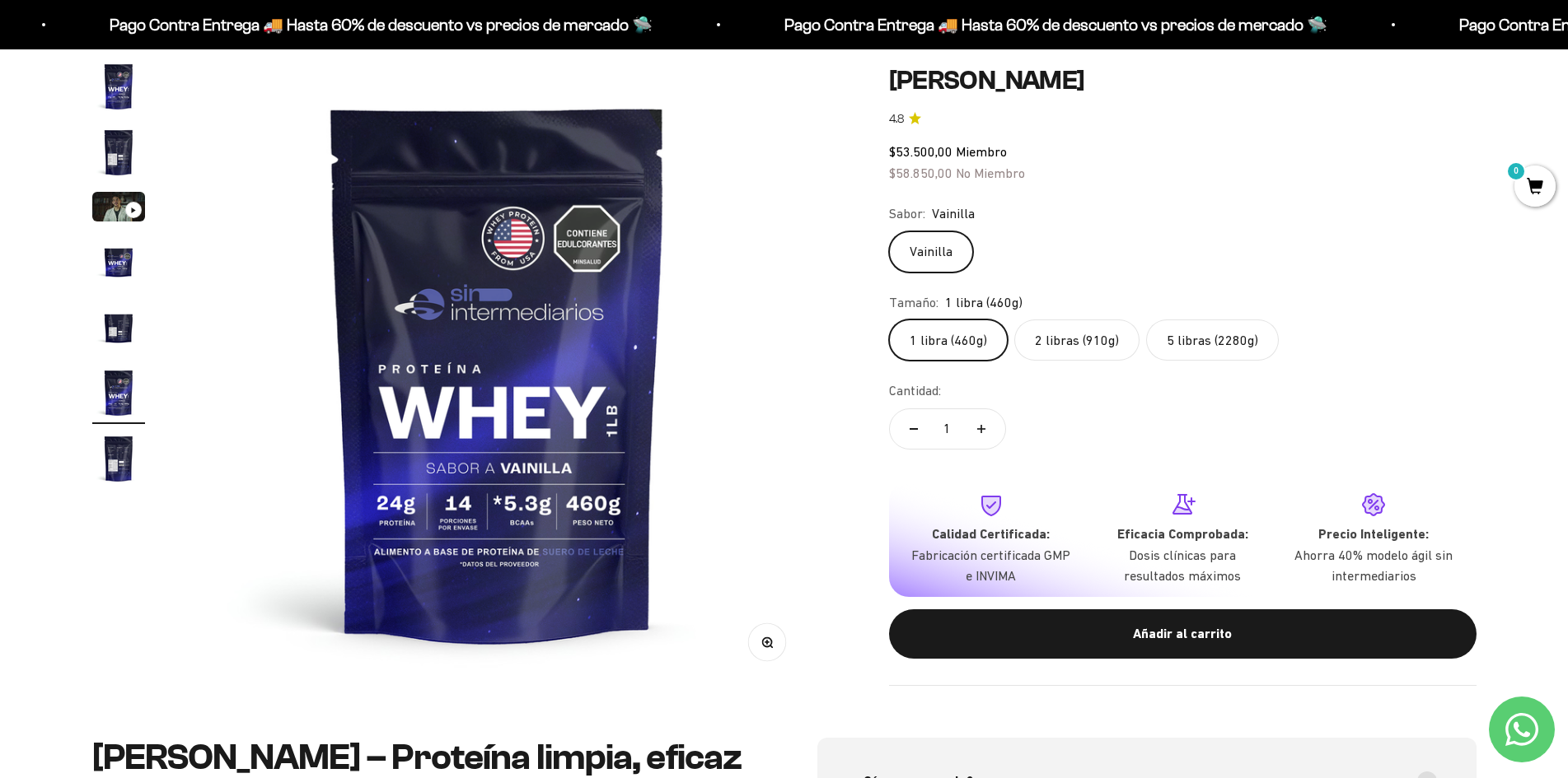
click at [1232, 335] on label "5 libras (2280g)" at bounding box center [1212, 340] width 132 height 41
click at [889, 319] on input "5 libras (2280g)" at bounding box center [889, 318] width 1 height 1
